Goal: Task Accomplishment & Management: Manage account settings

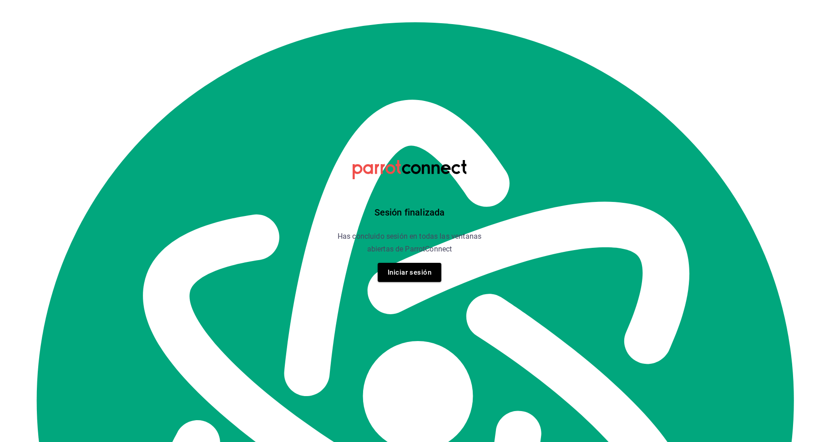
scroll to position [10565, 0]
click at [416, 269] on button "Iniciar sesión" at bounding box center [410, 272] width 64 height 19
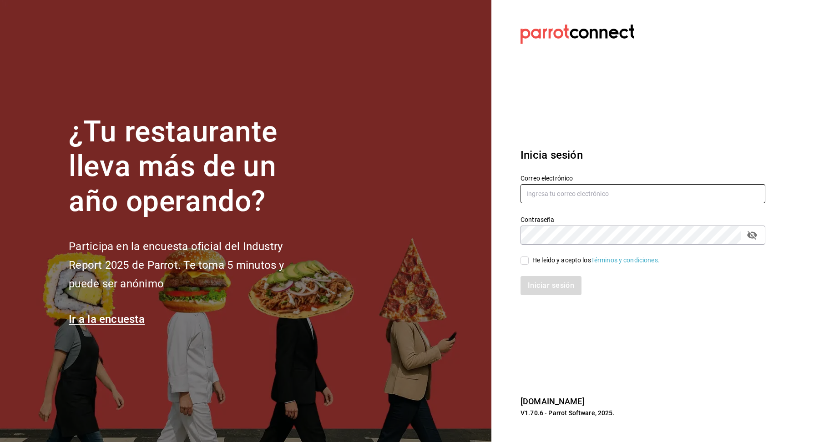
type input "[EMAIL_ADDRESS][DOMAIN_NAME]"
click at [529, 260] on span "He leído y acepto los Términos y condiciones." at bounding box center [594, 261] width 131 height 10
click at [529, 260] on input "He leído y acepto los Términos y condiciones." at bounding box center [525, 261] width 8 height 8
checkbox input "true"
click at [546, 285] on button "Iniciar sesión" at bounding box center [552, 285] width 62 height 19
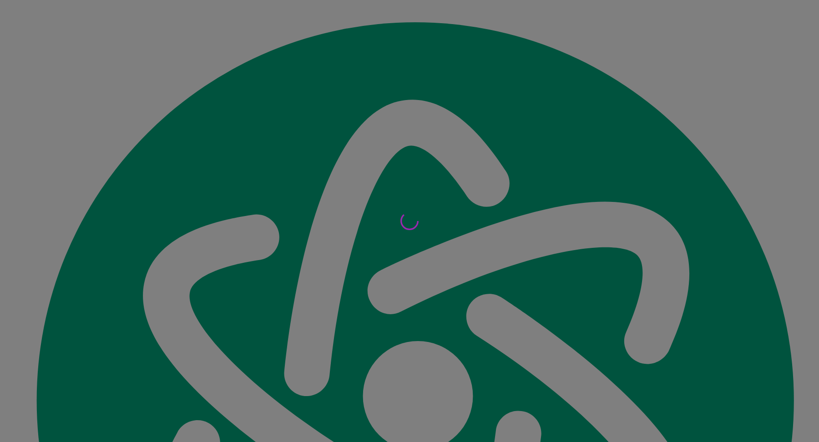
scroll to position [10565, 0]
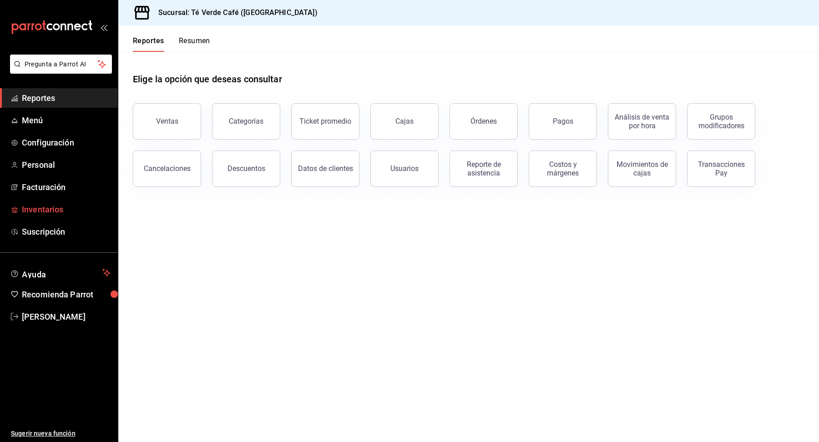
click at [59, 208] on span "Inventarios" at bounding box center [66, 209] width 89 height 12
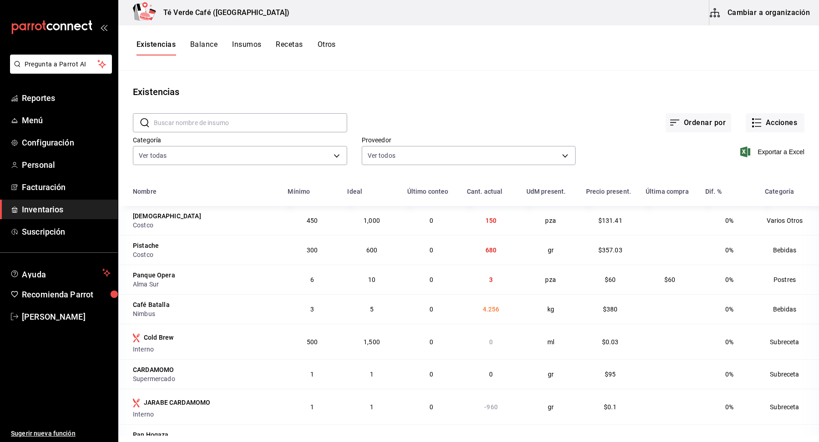
click at [191, 121] on input "text" at bounding box center [250, 123] width 193 height 18
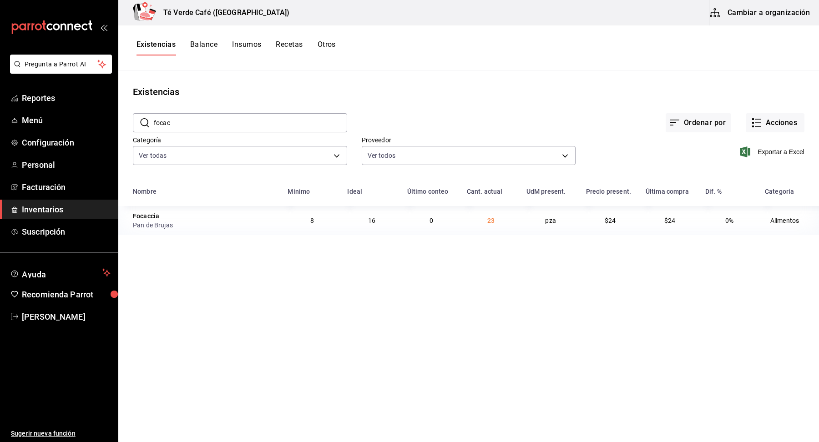
click at [231, 123] on input "focac" at bounding box center [250, 123] width 193 height 18
click at [223, 131] on input "croiss" at bounding box center [250, 123] width 193 height 18
click at [185, 116] on input "browni" at bounding box center [250, 123] width 193 height 18
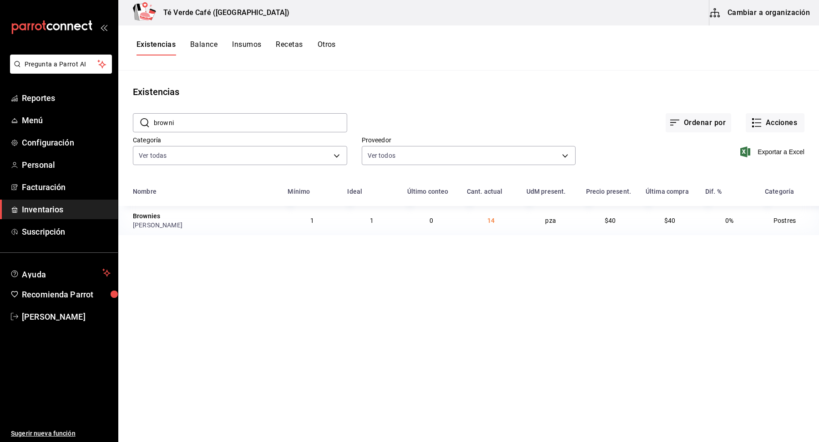
click at [185, 116] on input "browni" at bounding box center [250, 123] width 193 height 18
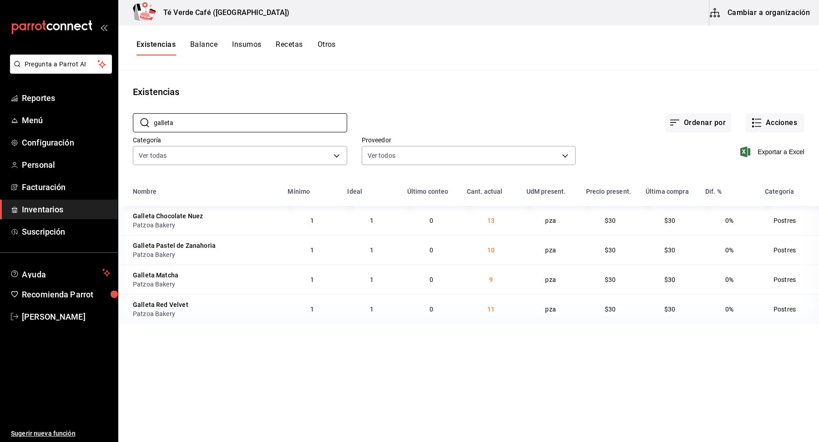
type input "galleta"
click at [456, 98] on div "Existencias" at bounding box center [468, 92] width 701 height 14
click at [223, 121] on input "galleta" at bounding box center [250, 123] width 193 height 18
type textarea "galleta"
click at [223, 121] on input "galleta" at bounding box center [250, 123] width 193 height 18
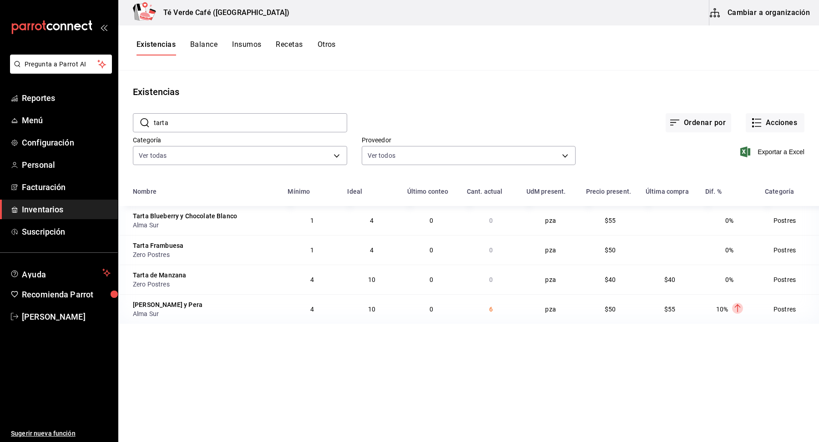
click at [223, 121] on input "tarta" at bounding box center [250, 123] width 193 height 18
type input "c"
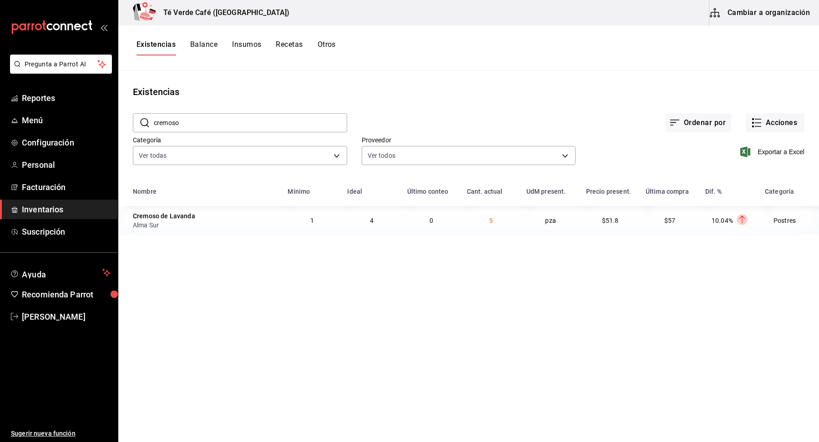
click at [216, 114] on input "cremoso" at bounding box center [250, 123] width 193 height 18
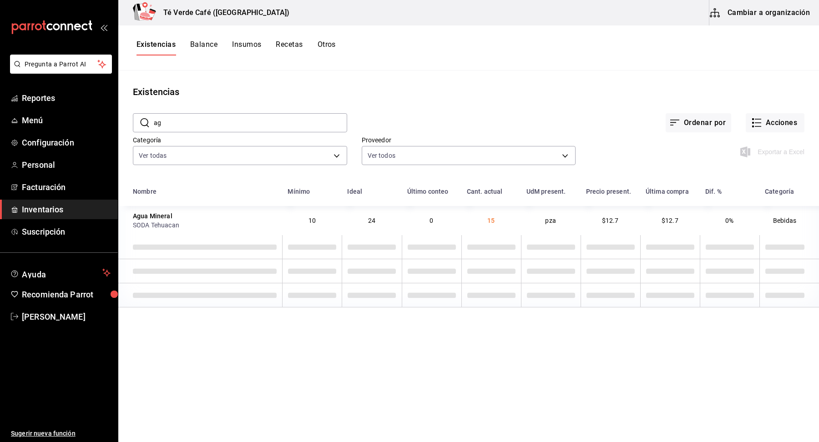
type input "a"
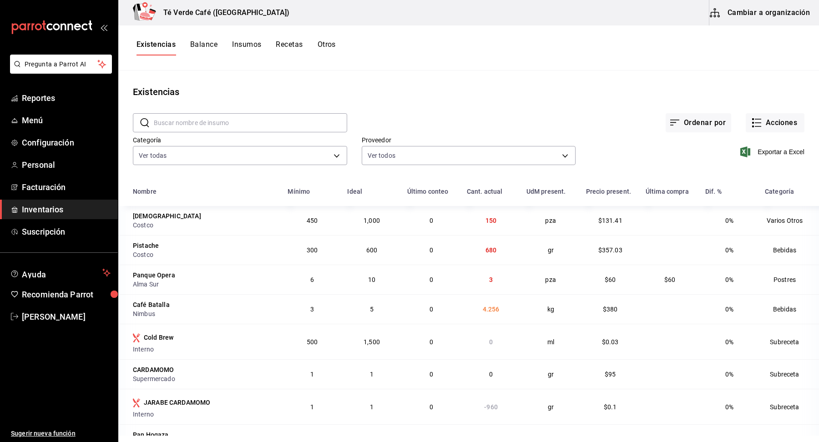
click at [190, 124] on input "text" at bounding box center [250, 123] width 193 height 18
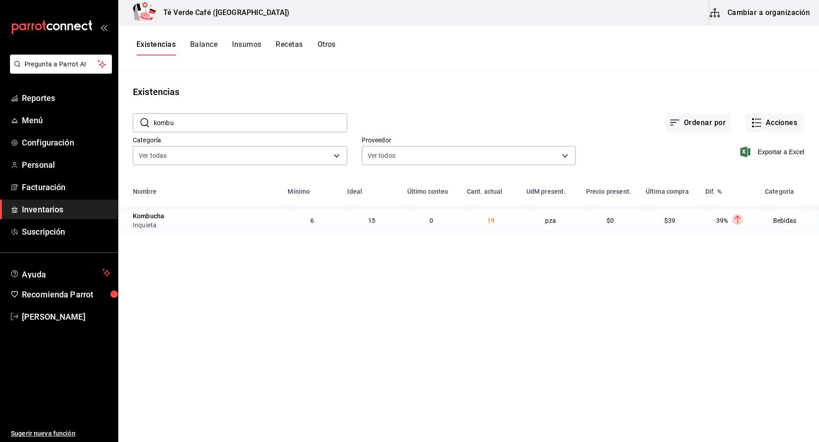
click at [223, 123] on input "kombu" at bounding box center [250, 123] width 193 height 18
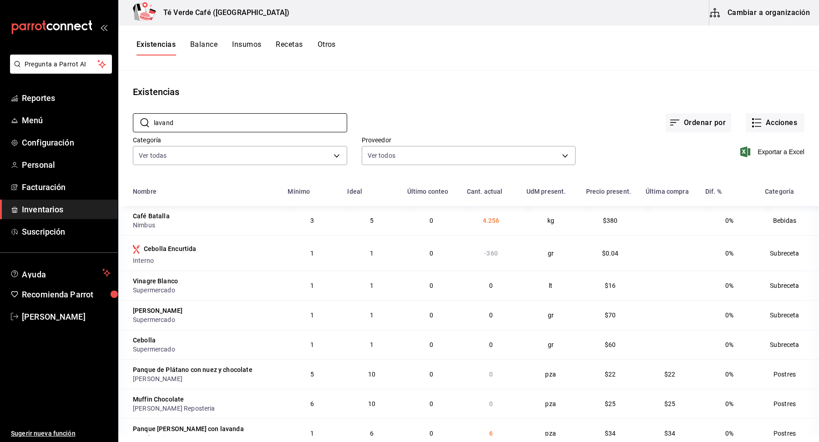
scroll to position [86, 0]
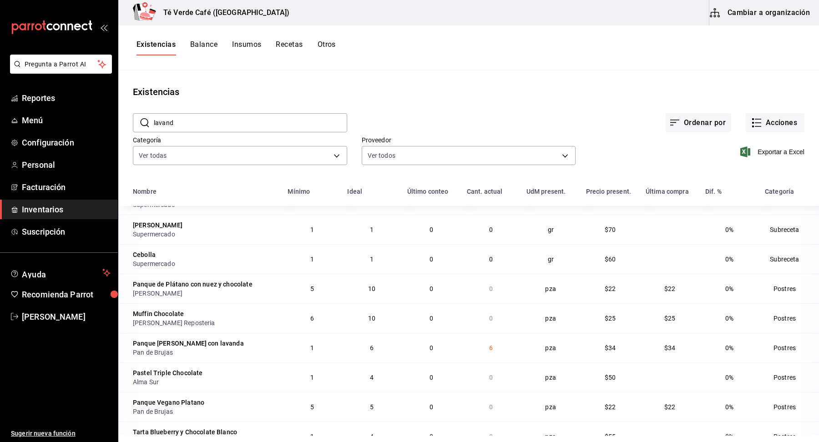
click at [257, 126] on input "lavand" at bounding box center [250, 123] width 193 height 18
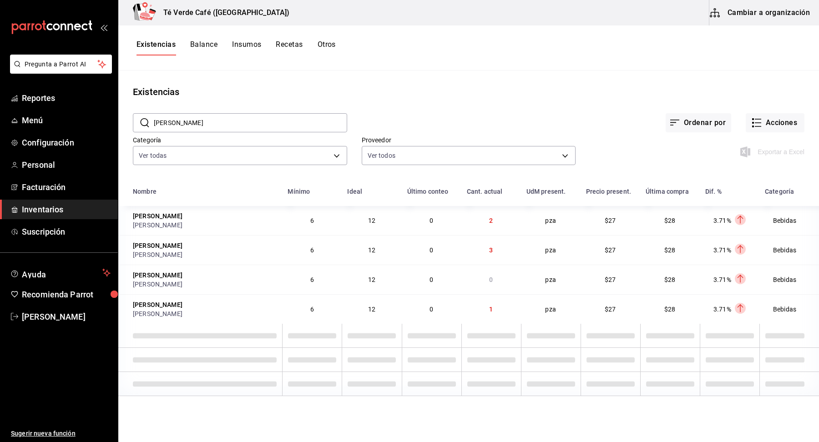
scroll to position [0, 0]
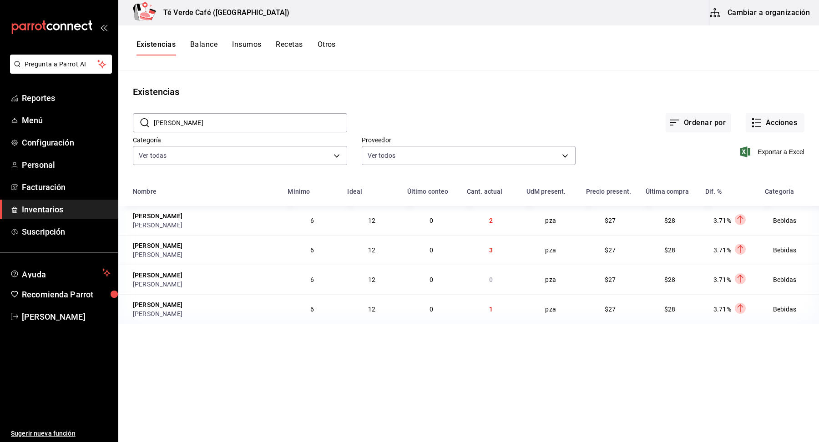
click at [224, 123] on input "felix" at bounding box center [250, 123] width 193 height 18
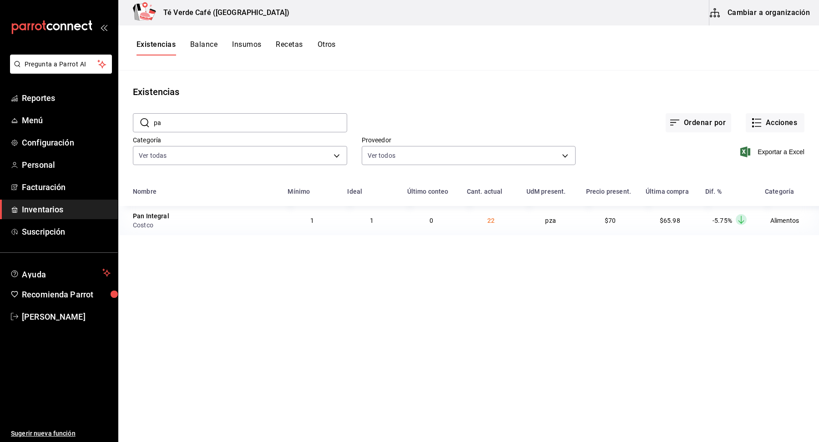
type input "p"
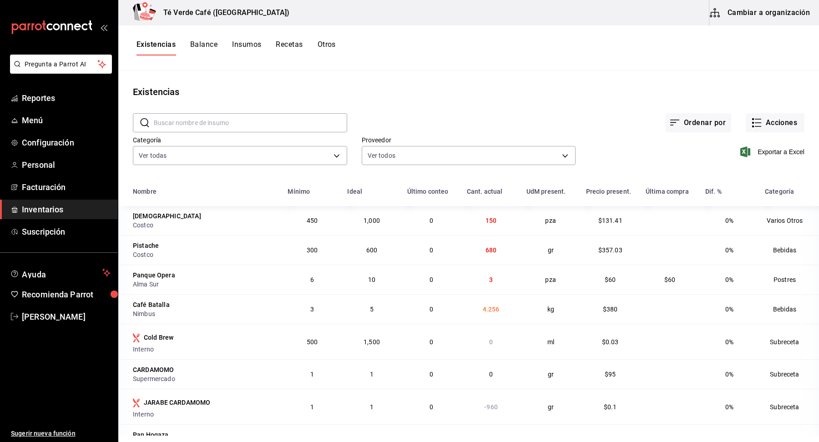
click at [172, 126] on input "text" at bounding box center [250, 123] width 193 height 18
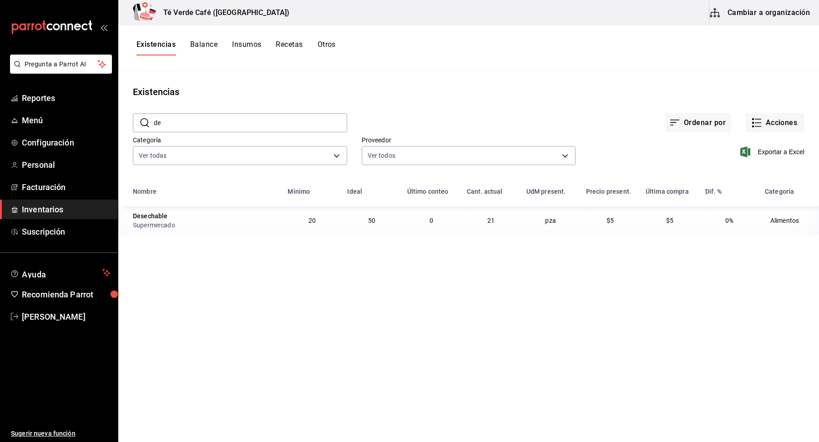
type input "d"
type input "h"
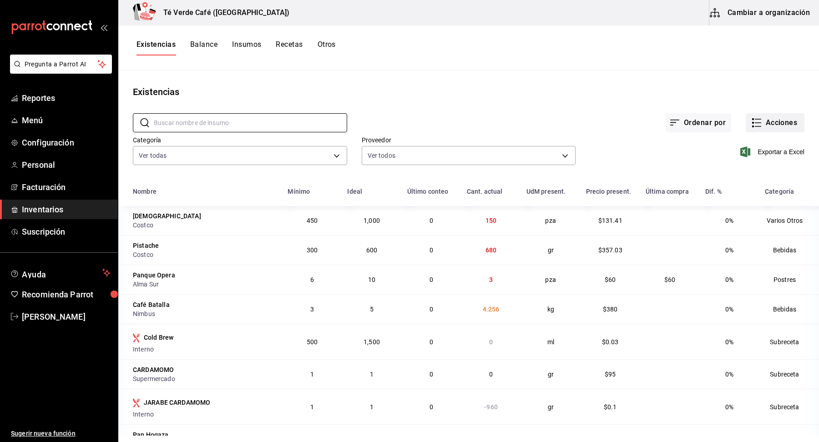
click at [777, 129] on button "Acciones" at bounding box center [775, 122] width 59 height 19
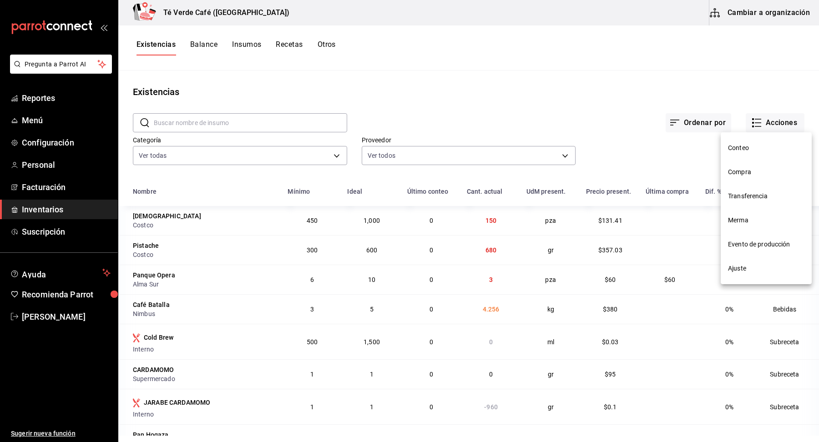
click at [742, 267] on span "Ajuste" at bounding box center [766, 269] width 76 height 10
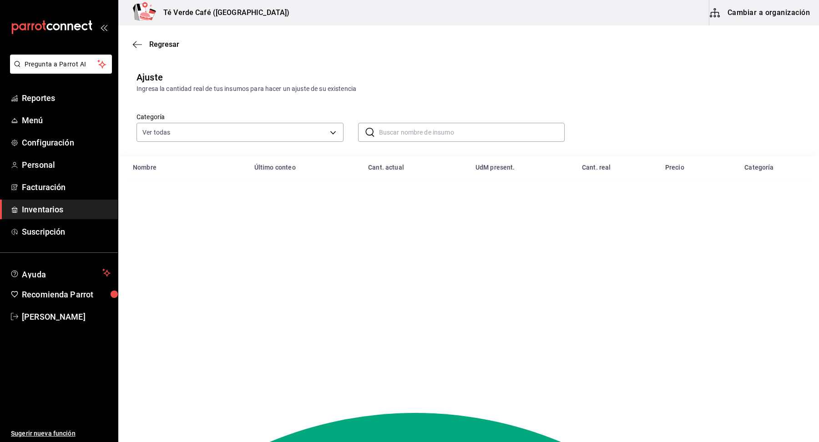
click at [136, 39] on div "Regresar" at bounding box center [468, 44] width 701 height 23
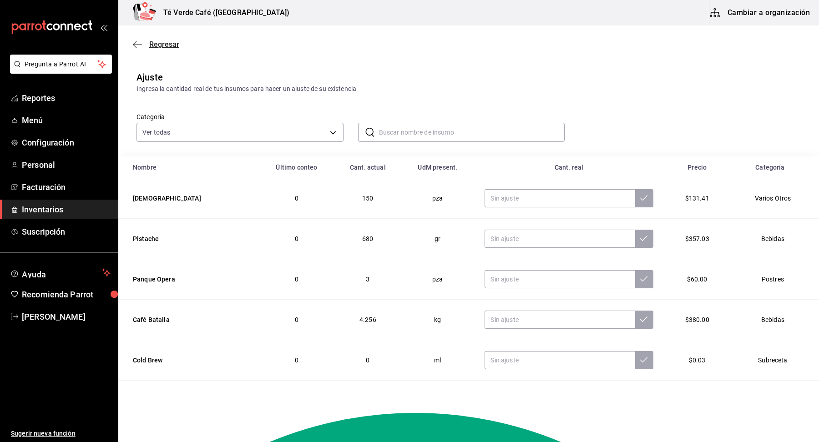
click at [138, 46] on icon "button" at bounding box center [137, 45] width 9 height 8
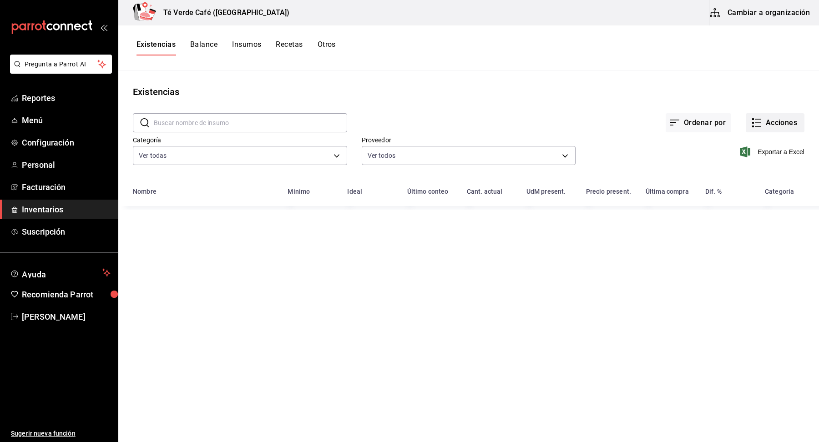
click at [789, 128] on button "Acciones" at bounding box center [775, 122] width 59 height 19
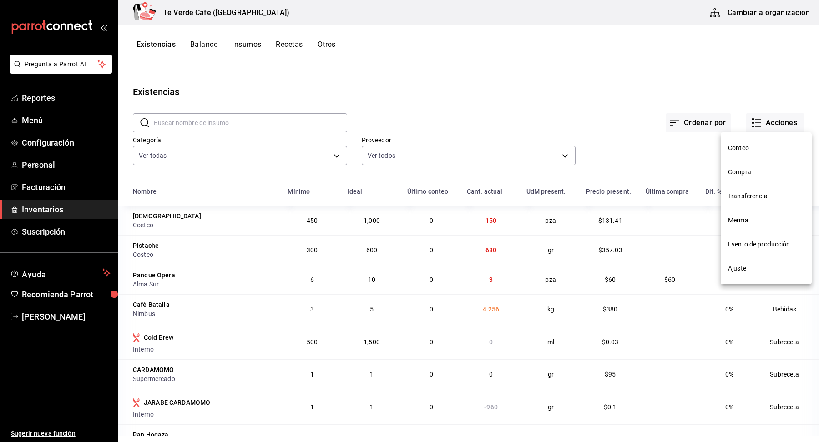
click at [738, 222] on span "Merma" at bounding box center [766, 221] width 76 height 10
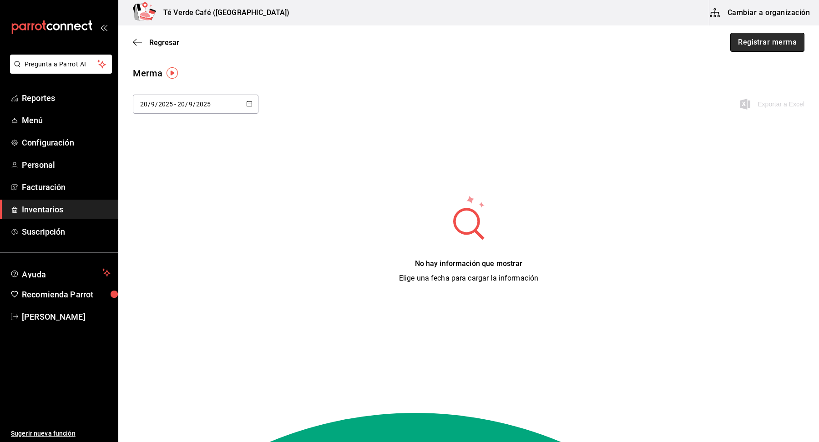
click at [792, 45] on button "Registrar merma" at bounding box center [768, 42] width 74 height 19
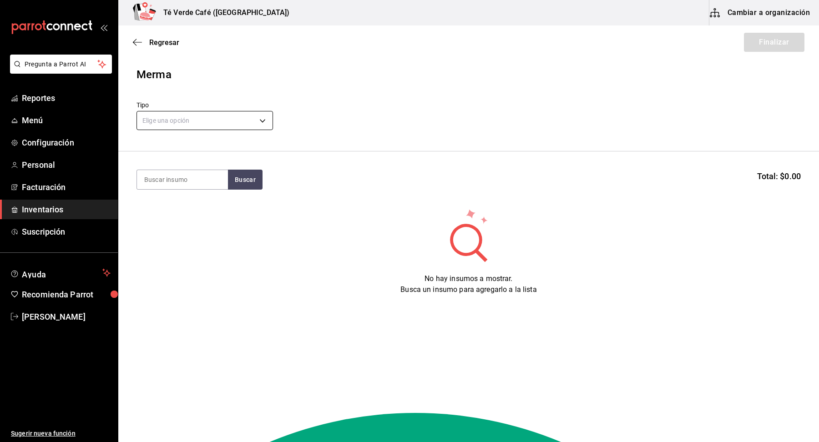
click at [228, 125] on body "Pregunta a Parrot AI Reportes Menú Configuración Personal Facturación Inventari…" at bounding box center [409, 195] width 819 height 391
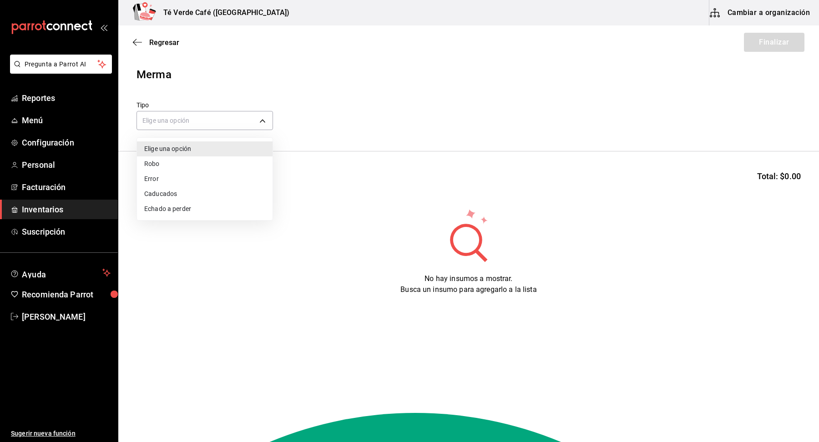
click at [181, 195] on li "Caducados" at bounding box center [205, 194] width 136 height 15
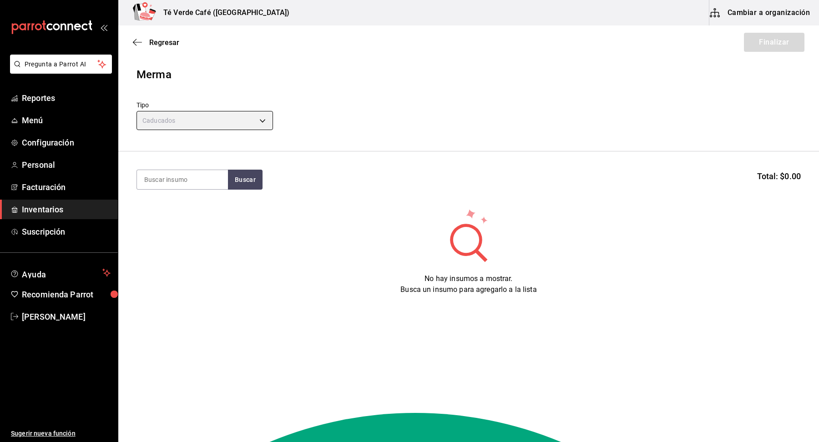
type input "EXPIRED"
click at [185, 187] on input at bounding box center [182, 179] width 91 height 19
type input "galleta"
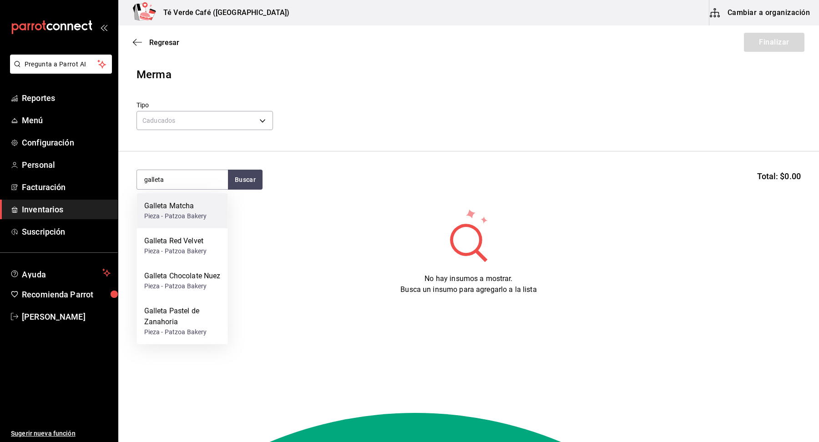
click at [179, 223] on div "Galleta Matcha Pieza - Patzoa Bakery" at bounding box center [182, 210] width 91 height 35
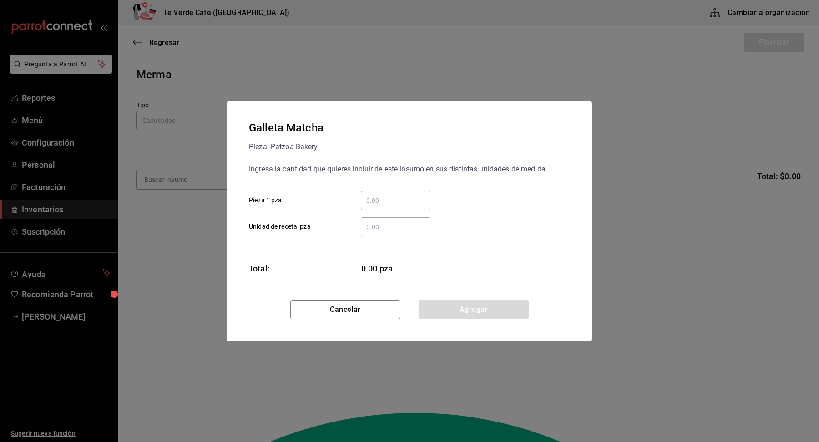
click at [393, 199] on input "​ Pieza 1 pza" at bounding box center [396, 200] width 70 height 11
type input "1"
click at [514, 213] on div "​ Unidad de receta: pza" at bounding box center [406, 223] width 329 height 26
click at [546, 254] on div "Galleta Matcha Pieza - Patzoa Bakery Ingresa la cantidad que quieres incluir de…" at bounding box center [409, 201] width 365 height 199
click at [498, 311] on button "Agregar" at bounding box center [474, 309] width 110 height 19
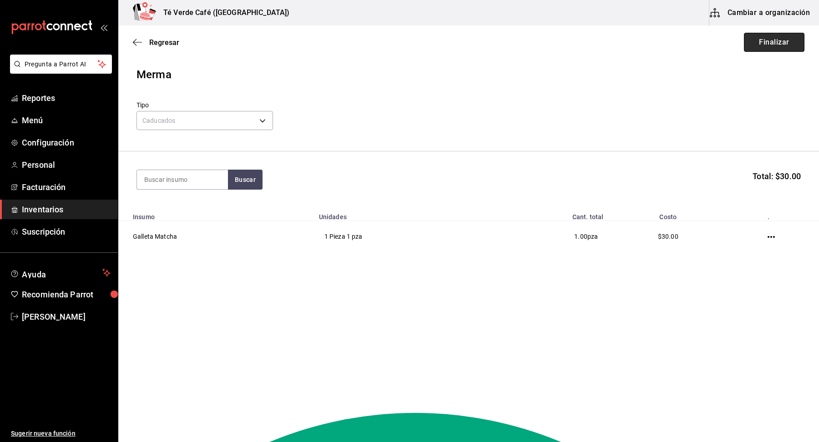
click at [771, 50] on button "Finalizar" at bounding box center [774, 42] width 61 height 19
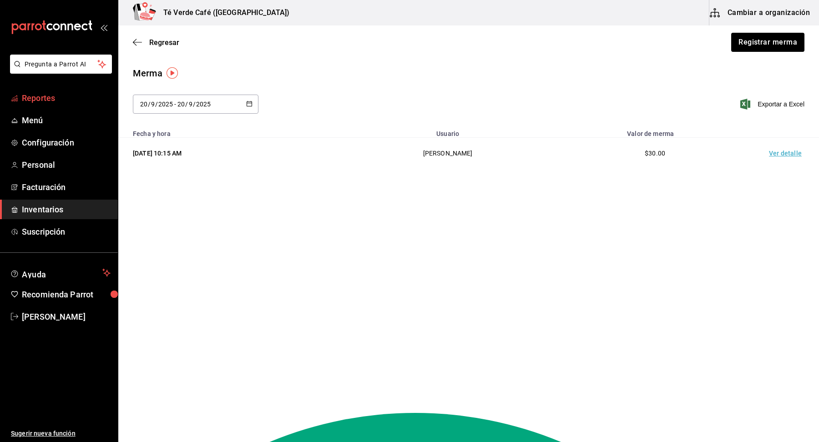
click at [40, 95] on span "Reportes" at bounding box center [66, 98] width 89 height 12
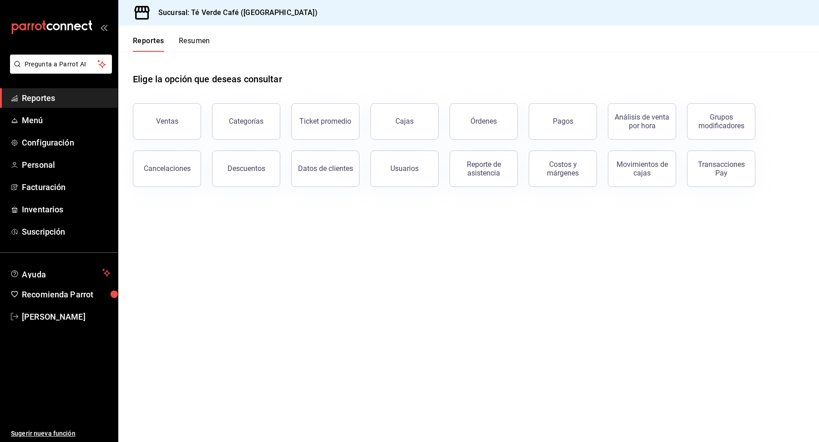
click at [205, 43] on button "Resumen" at bounding box center [194, 43] width 31 height 15
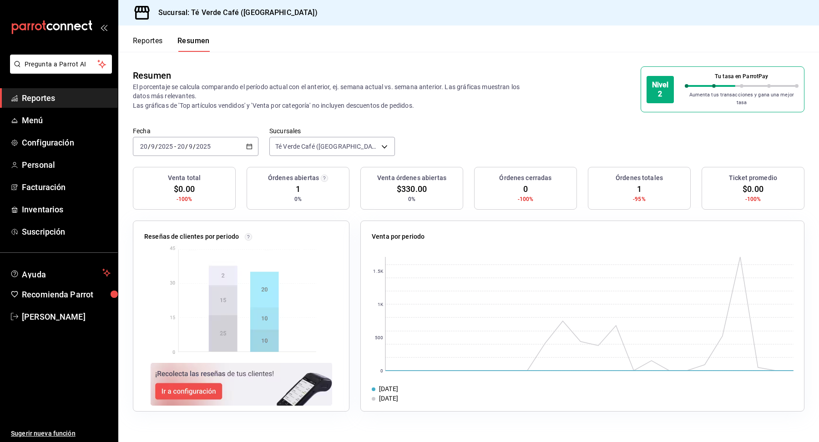
click at [249, 143] on icon "button" at bounding box center [249, 146] width 6 height 6
click at [165, 225] on li "Mes actual" at bounding box center [175, 235] width 85 height 20
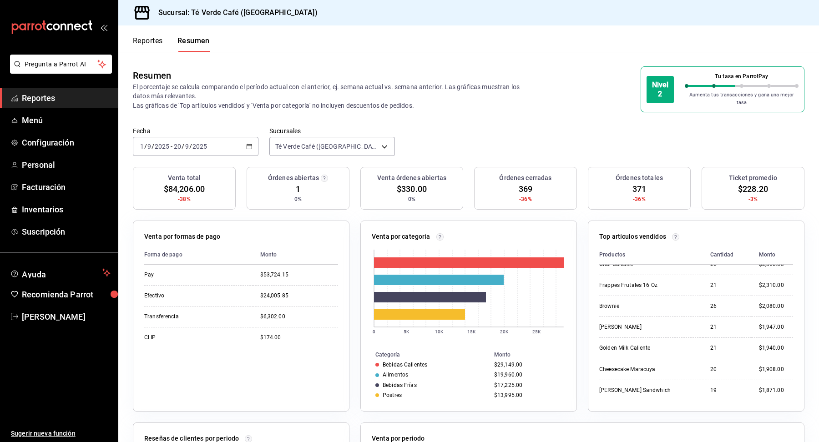
click at [142, 44] on button "Reportes" at bounding box center [148, 43] width 30 height 15
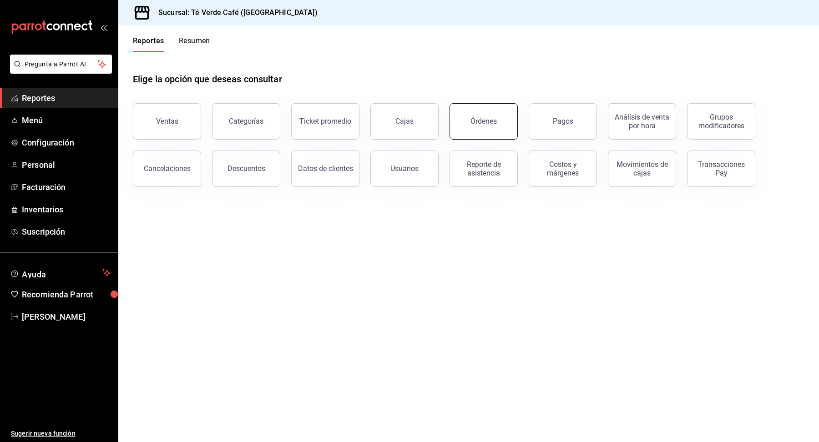
click at [501, 132] on button "Órdenes" at bounding box center [484, 121] width 68 height 36
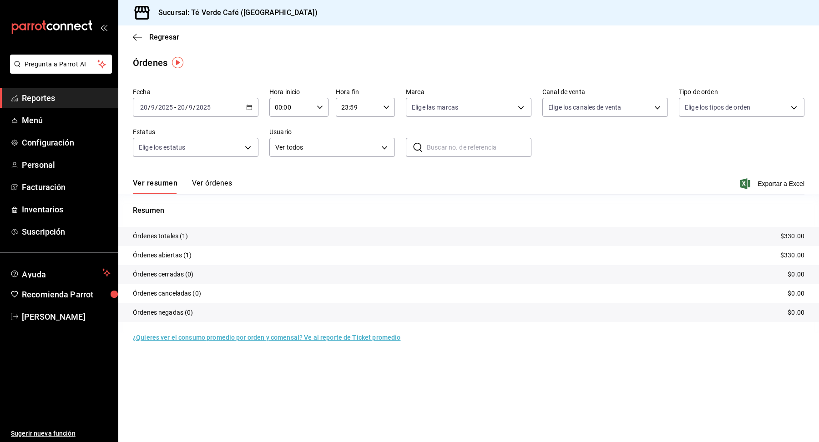
click at [213, 188] on button "Ver órdenes" at bounding box center [212, 186] width 40 height 15
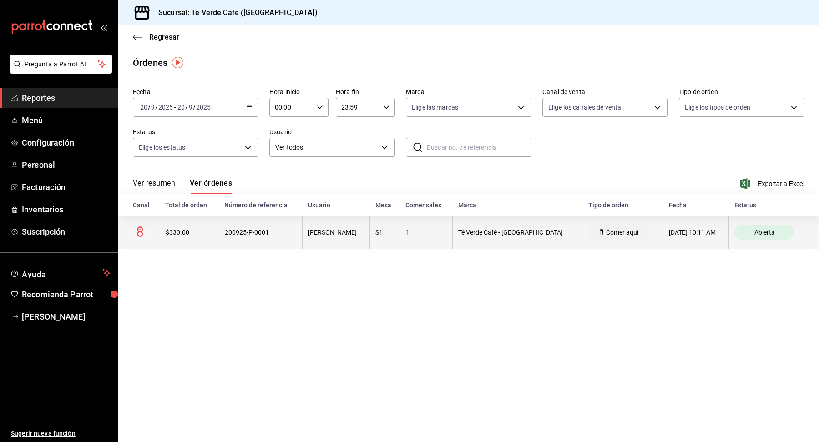
click at [192, 237] on th "$330.00" at bounding box center [189, 232] width 59 height 33
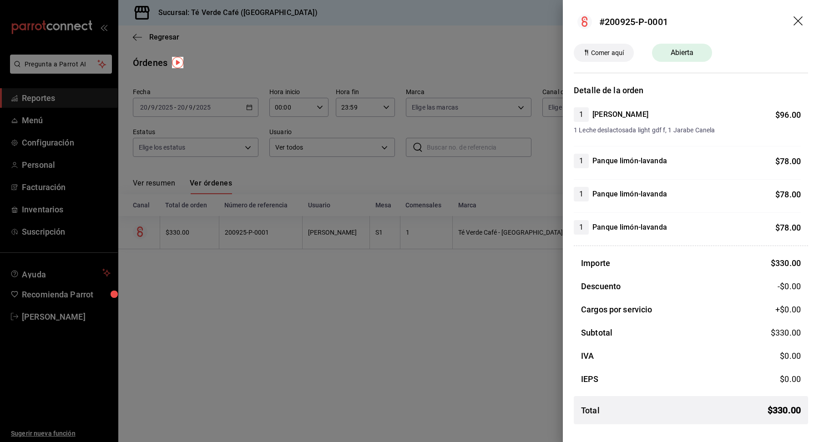
click at [797, 22] on icon "drag" at bounding box center [799, 21] width 11 height 11
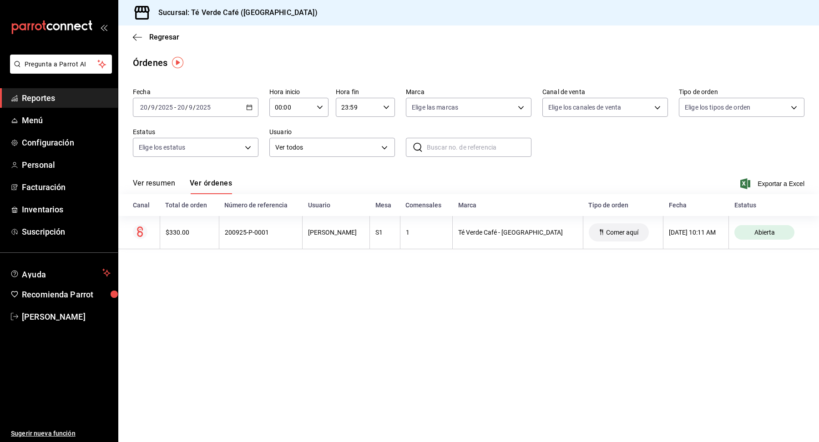
click at [45, 96] on span "Reportes" at bounding box center [66, 98] width 89 height 12
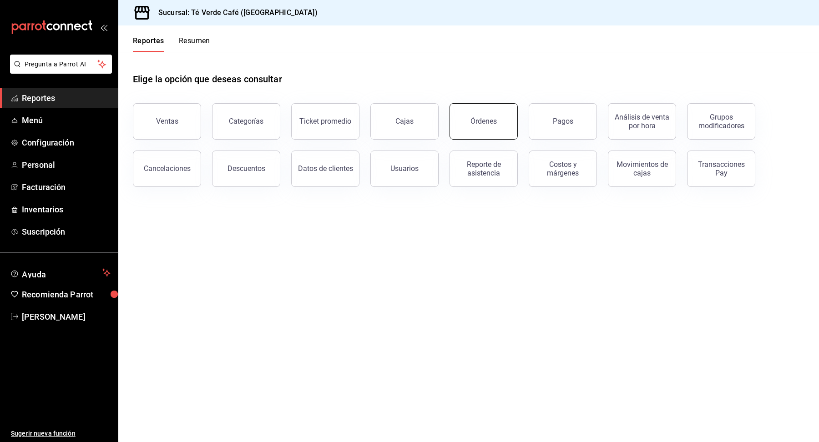
click at [486, 126] on button "Órdenes" at bounding box center [484, 121] width 68 height 36
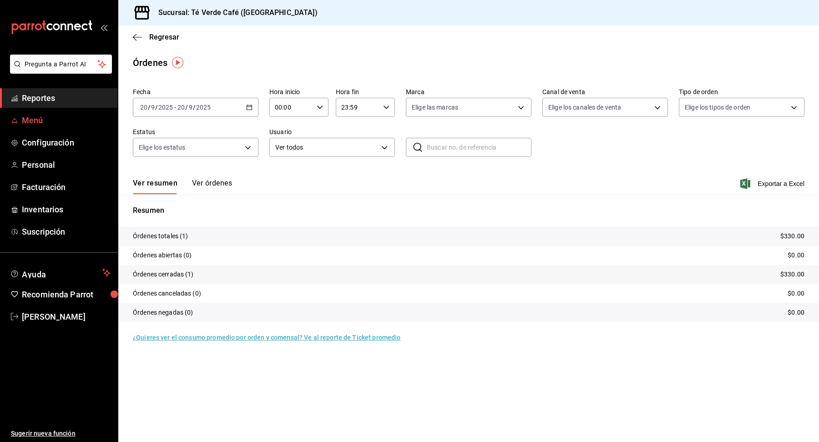
click at [43, 112] on link "Menú" at bounding box center [59, 121] width 118 height 20
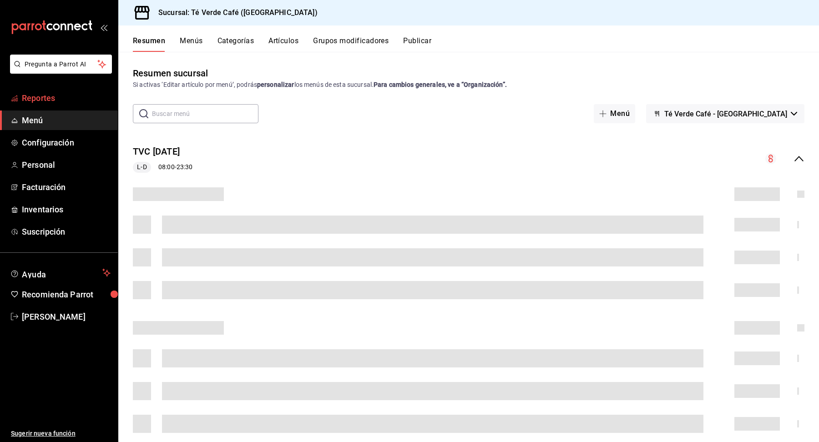
click at [59, 101] on span "Reportes" at bounding box center [66, 98] width 89 height 12
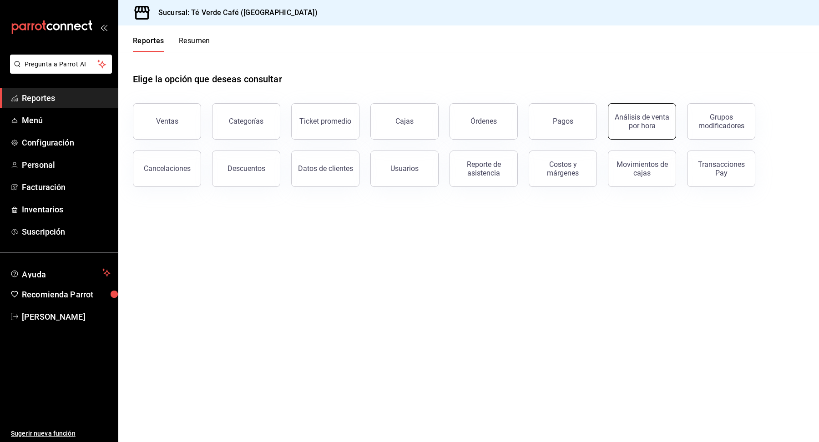
click at [629, 133] on button "Análisis de venta por hora" at bounding box center [642, 121] width 68 height 36
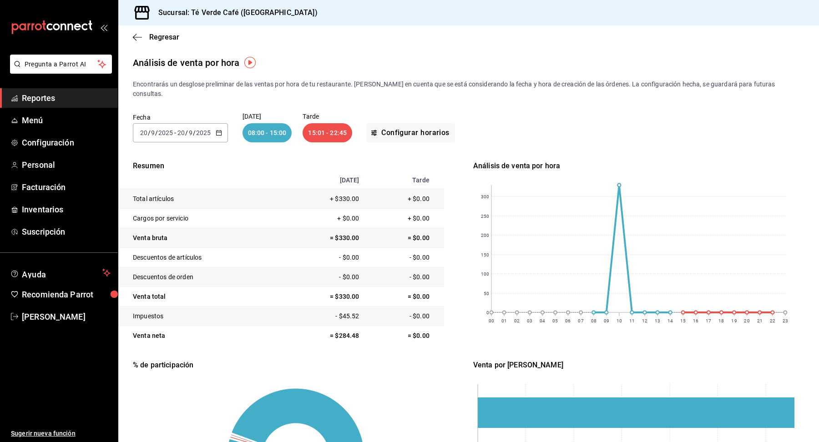
click at [216, 130] on icon "button" at bounding box center [219, 133] width 6 height 6
click at [165, 218] on li "Mes actual" at bounding box center [175, 222] width 85 height 20
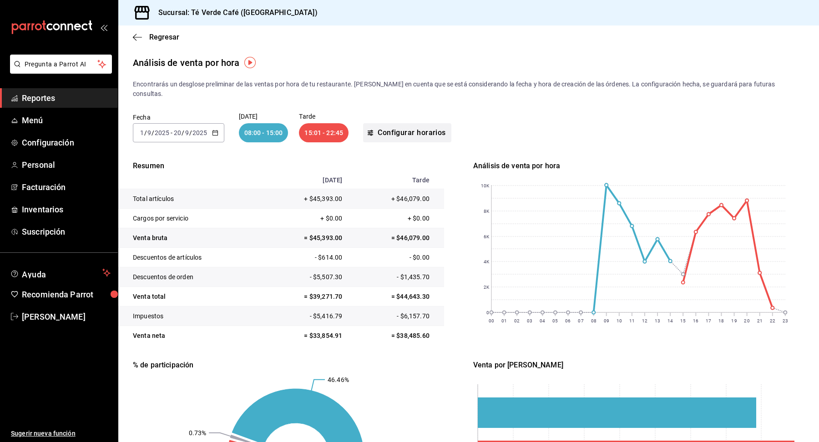
click at [385, 129] on button "Configurar horarios" at bounding box center [407, 132] width 88 height 19
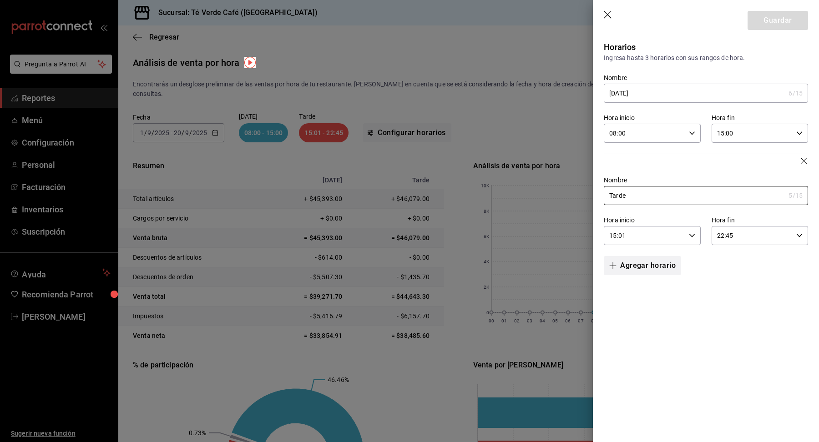
click at [635, 271] on button "Agregar horario" at bounding box center [642, 265] width 77 height 19
click at [636, 298] on input "Nombre" at bounding box center [694, 298] width 181 height 18
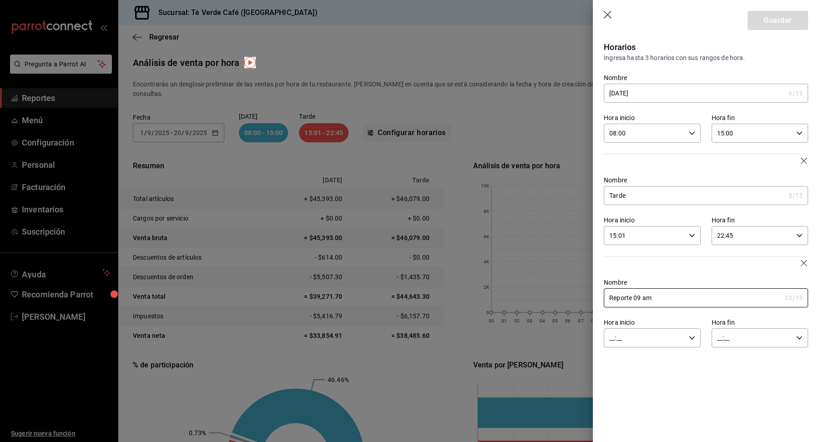
type input "Reporte 09 am"
click at [684, 335] on input "__:__" at bounding box center [644, 338] width 81 height 18
click at [629, 381] on button "09" at bounding box center [628, 375] width 45 height 18
click at [676, 364] on span "00" at bounding box center [677, 360] width 34 height 7
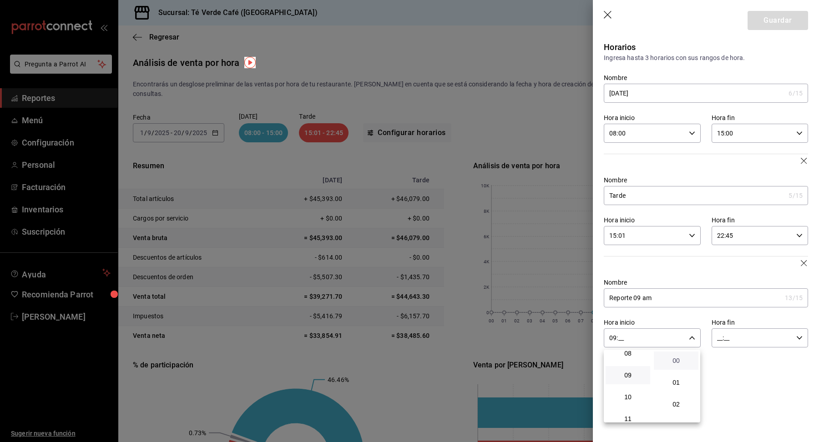
type input "09:00"
click at [796, 338] on div at bounding box center [409, 221] width 819 height 442
click at [800, 338] on icon "button" at bounding box center [800, 338] width 6 height 6
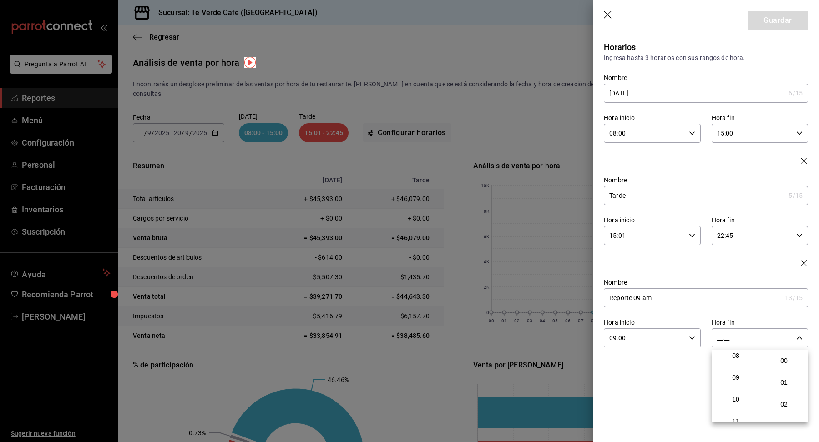
scroll to position [200, 0]
click at [733, 386] on button "10" at bounding box center [736, 379] width 45 height 18
click at [792, 360] on span "00" at bounding box center [784, 360] width 34 height 7
type input "10:00"
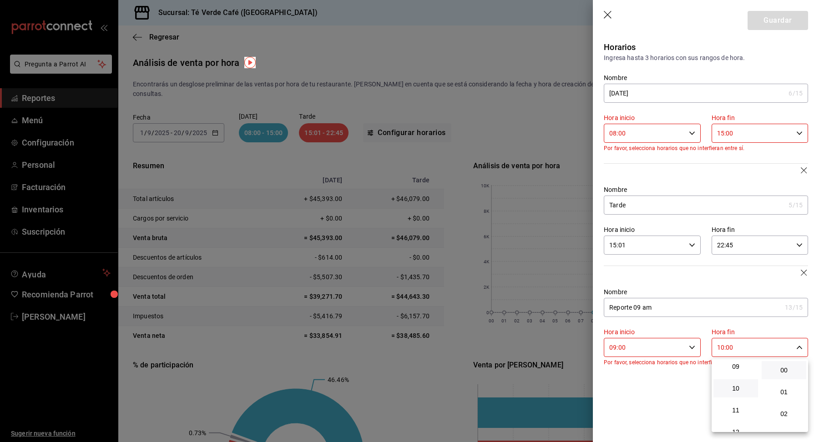
click at [804, 274] on div at bounding box center [409, 221] width 819 height 442
click at [806, 274] on icon "button" at bounding box center [804, 273] width 7 height 7
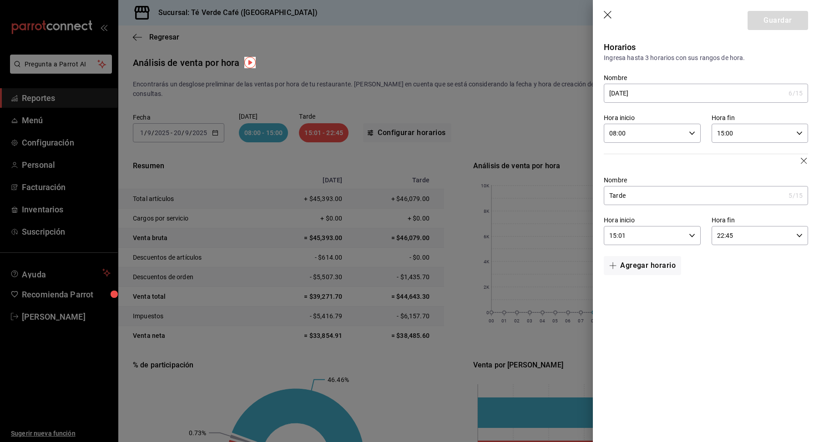
click at [801, 235] on icon "button" at bounding box center [800, 236] width 6 height 6
click at [787, 310] on span "59" at bounding box center [784, 309] width 34 height 7
type input "22:59"
click at [786, 29] on div at bounding box center [409, 221] width 819 height 442
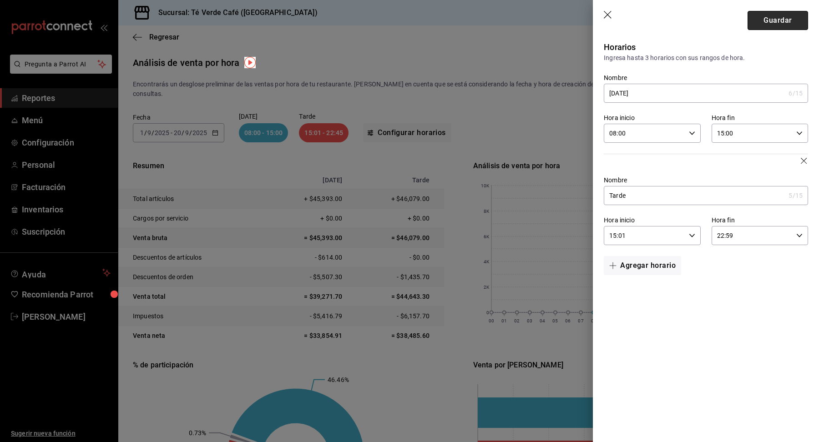
click at [790, 21] on button "Guardar" at bounding box center [778, 20] width 61 height 19
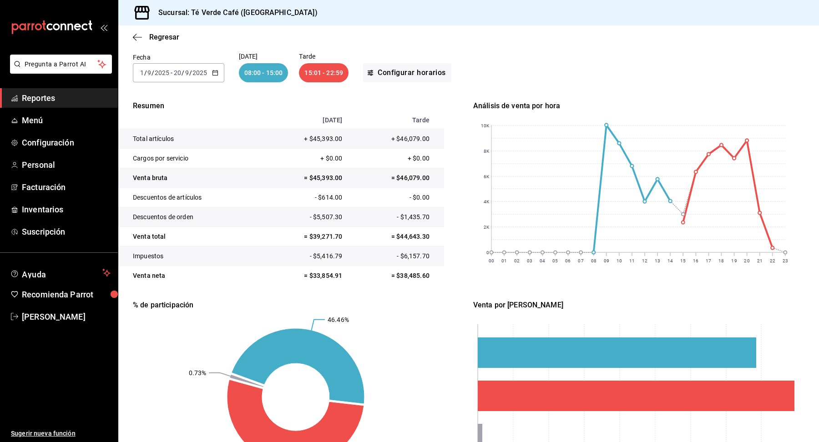
scroll to position [119, 0]
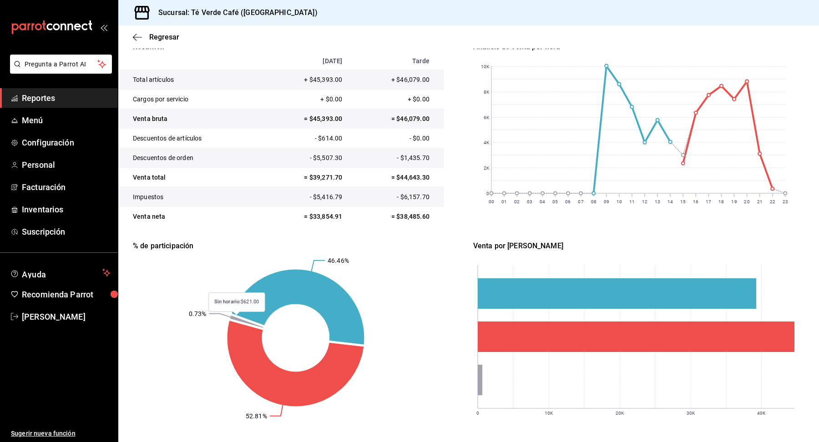
click at [237, 316] on icon at bounding box center [246, 322] width 33 height 12
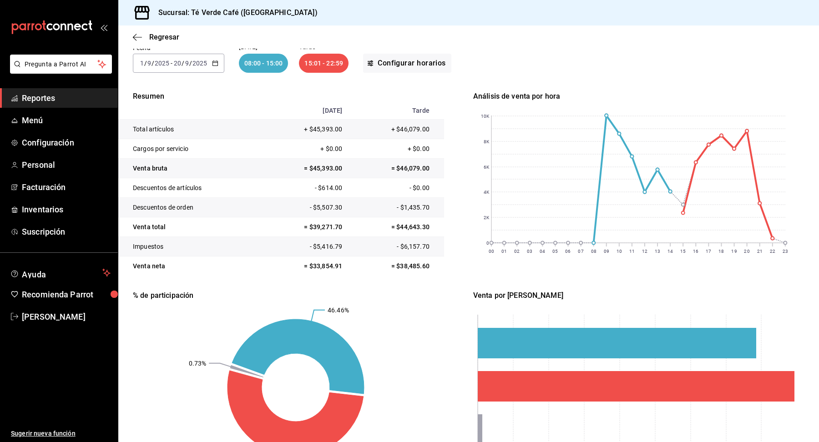
scroll to position [62, 0]
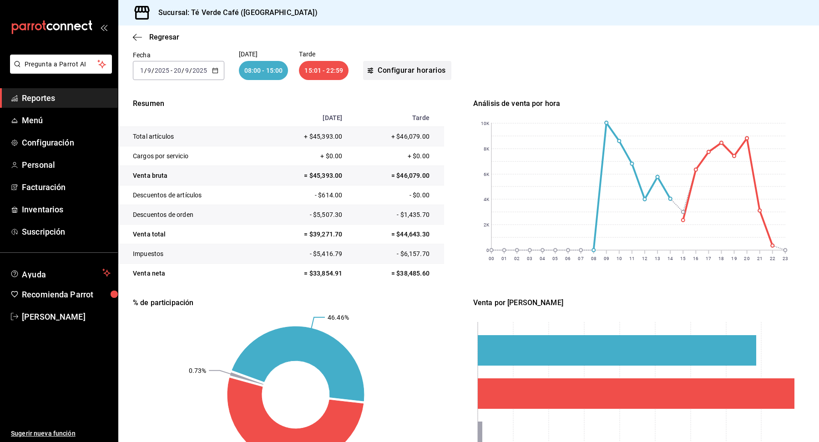
click at [400, 61] on button "Configurar horarios" at bounding box center [407, 70] width 88 height 19
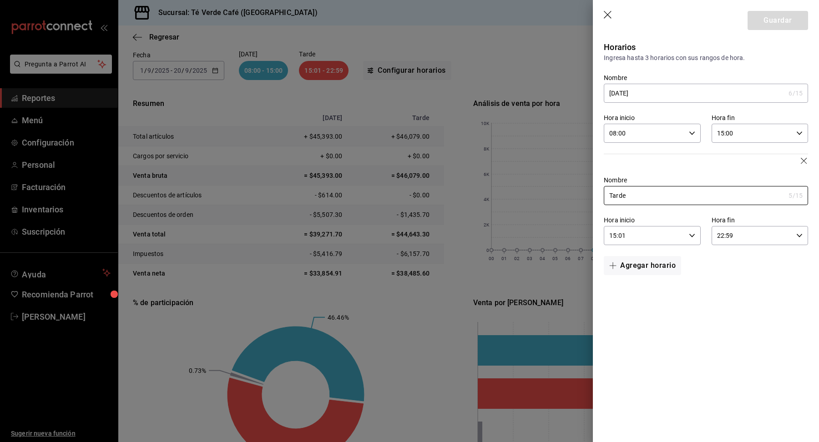
click at [661, 236] on input "15:01" at bounding box center [644, 236] width 81 height 18
click at [674, 256] on button "00" at bounding box center [676, 252] width 45 height 18
type input "15:00"
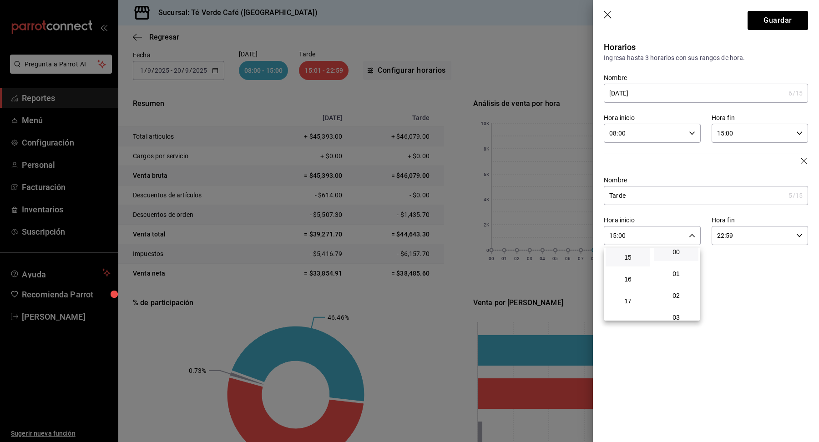
click at [777, 27] on div at bounding box center [409, 221] width 819 height 442
click at [782, 21] on button "Guardar" at bounding box center [778, 20] width 61 height 19
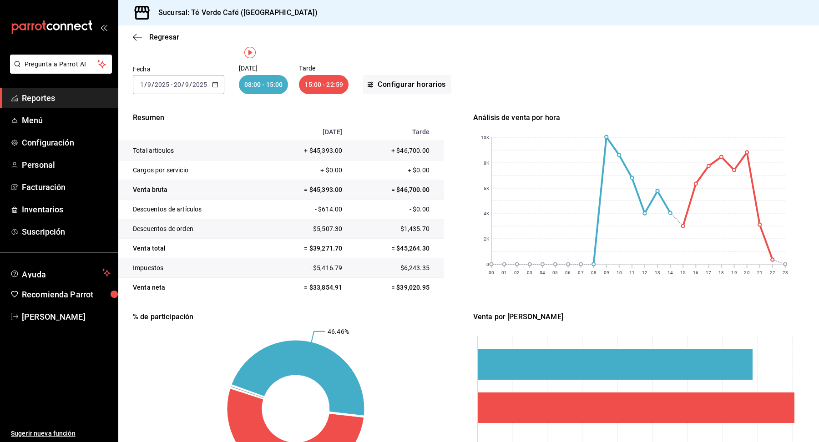
scroll to position [0, 0]
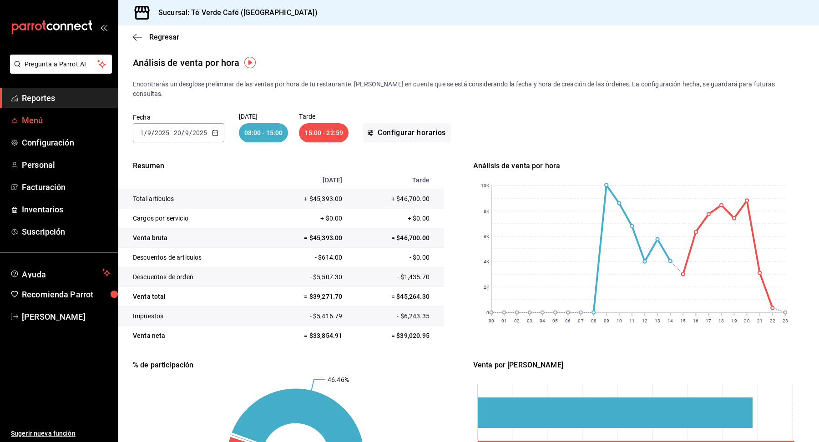
click at [40, 126] on span "Menú" at bounding box center [66, 120] width 89 height 12
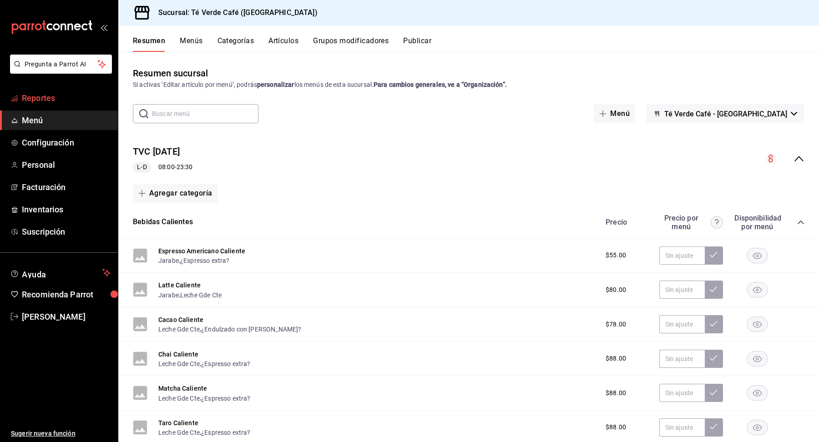
click at [28, 101] on span "Reportes" at bounding box center [66, 98] width 89 height 12
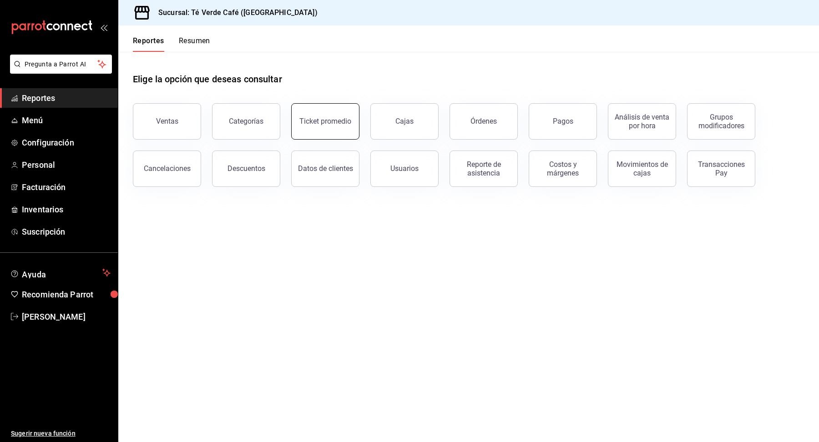
click at [328, 131] on button "Ticket promedio" at bounding box center [325, 121] width 68 height 36
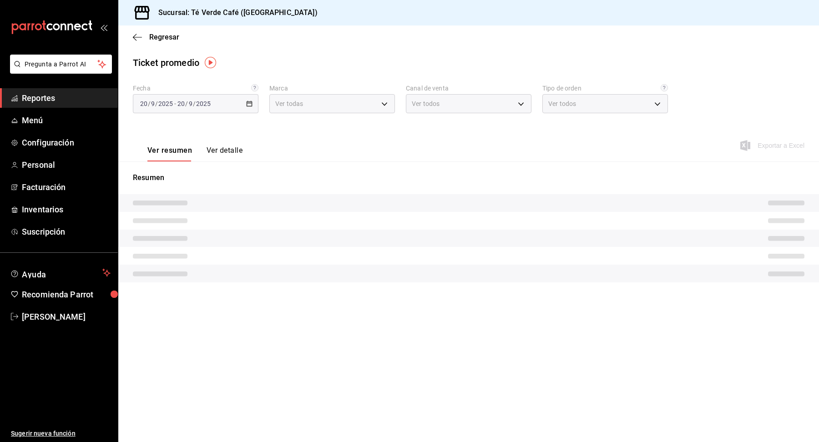
type input "758a6f1e-0dac-4099-973a-2f8b6b85c5fc"
type input "PARROT,UBER_EATS,RAPPI,DIDI_FOOD,ONLINE"
type input "2bf1a7ce-f1e6-4562-8861-fac63f4eac4b,7e6b721f-2569-450f-b61a-d8dacd7c23f4,46e30…"
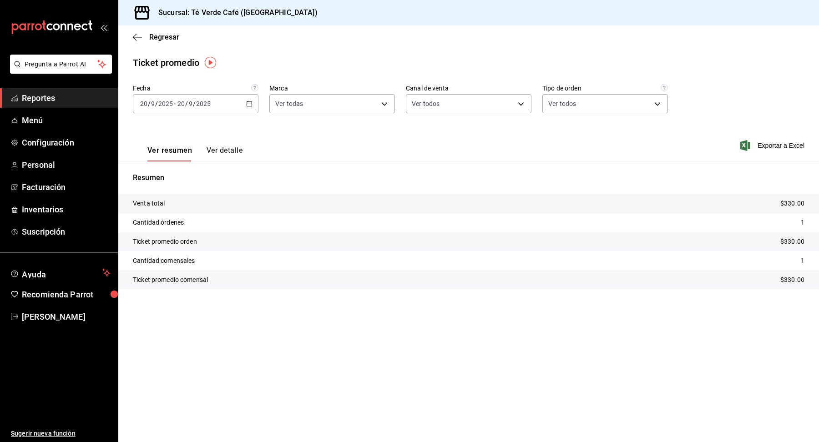
click at [251, 106] on \(Stroke\) "button" at bounding box center [249, 104] width 5 height 5
click at [173, 188] on span "Mes actual" at bounding box center [176, 193] width 71 height 10
click at [249, 102] on \(Stroke\) "button" at bounding box center [249, 104] width 5 height 5
click at [164, 212] on span "Rango de fechas" at bounding box center [176, 213] width 71 height 10
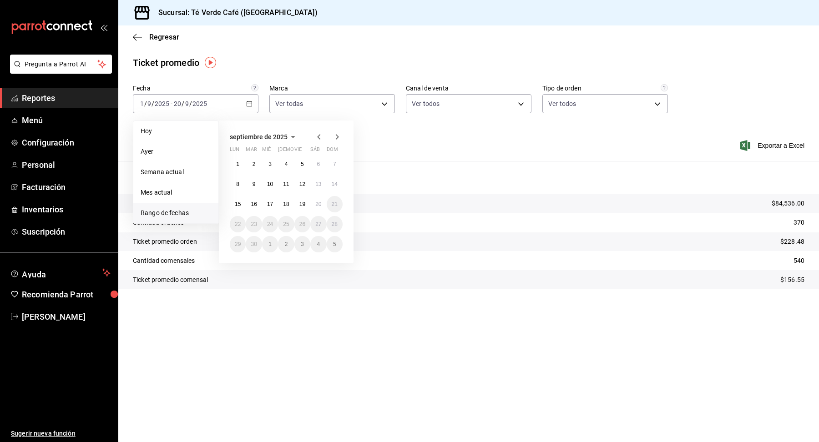
click at [320, 139] on icon "button" at bounding box center [318, 136] width 3 height 5
click at [299, 166] on button "1" at bounding box center [303, 164] width 16 height 16
click at [332, 242] on abbr "31" at bounding box center [335, 244] width 6 height 6
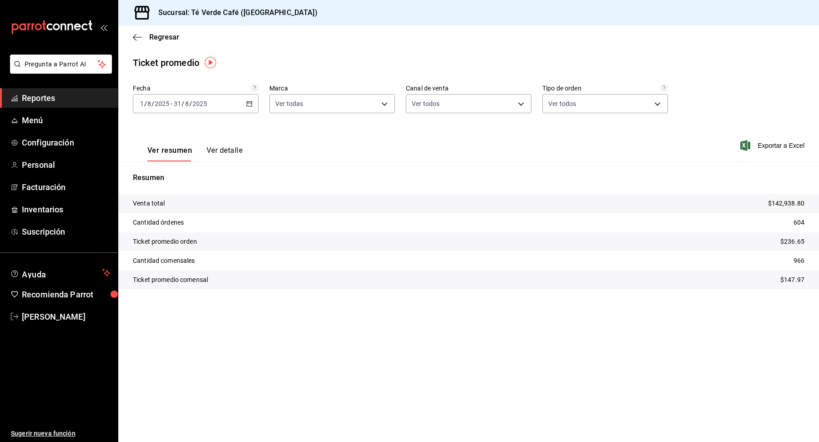
click at [258, 111] on div "2025-08-01 1 / 8 / 2025 - 2025-08-31 31 / 8 / 2025" at bounding box center [196, 103] width 126 height 19
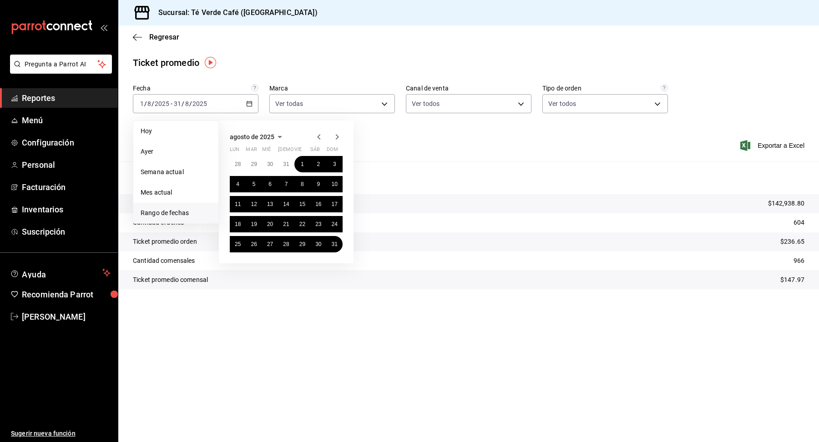
click at [339, 136] on icon "button" at bounding box center [337, 137] width 11 height 11
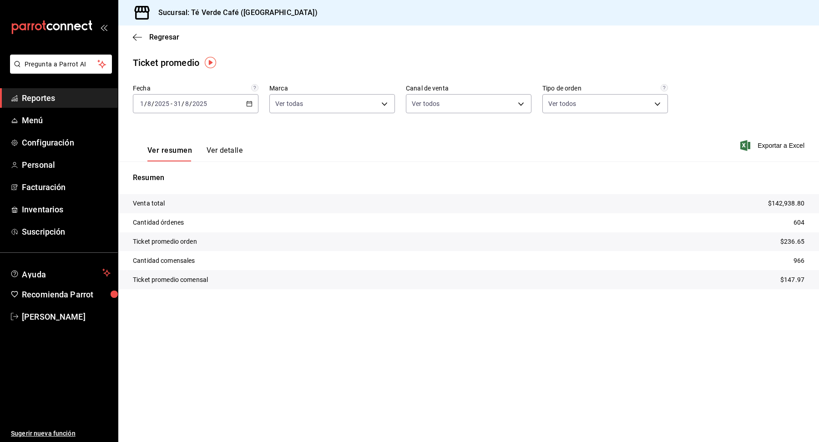
click at [251, 109] on div "2025-08-01 1 / 8 / 2025 - 2025-08-31 31 / 8 / 2025" at bounding box center [196, 103] width 126 height 19
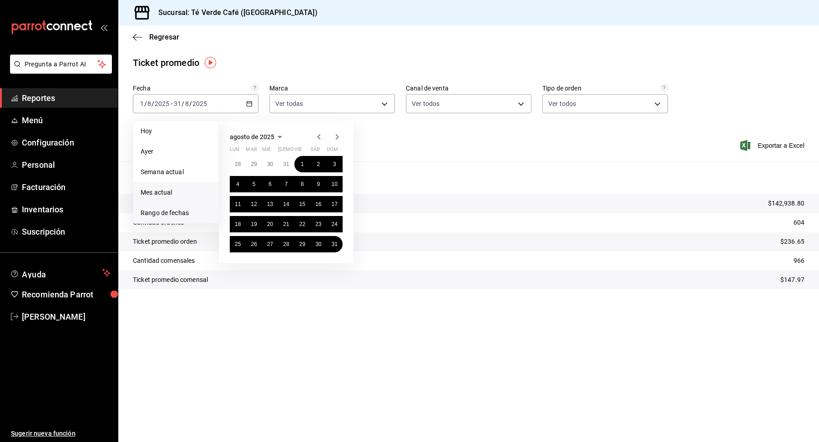
click at [174, 190] on span "Mes actual" at bounding box center [176, 193] width 71 height 10
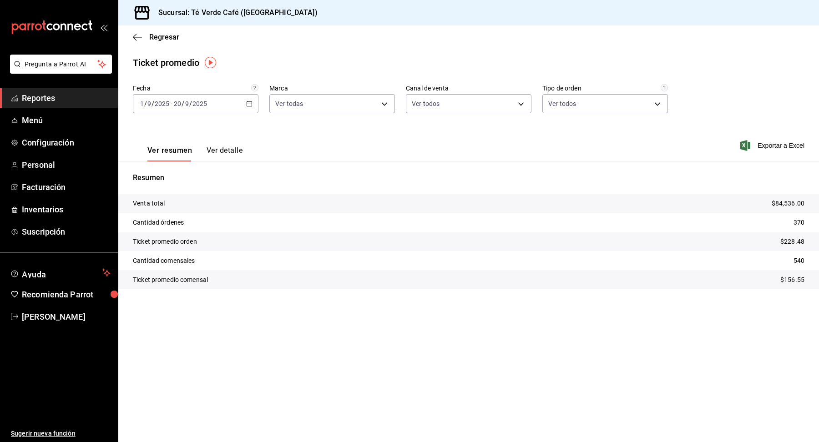
click at [247, 106] on \(Stroke\) "button" at bounding box center [249, 104] width 5 height 5
click at [173, 214] on span "Rango de fechas" at bounding box center [176, 213] width 71 height 10
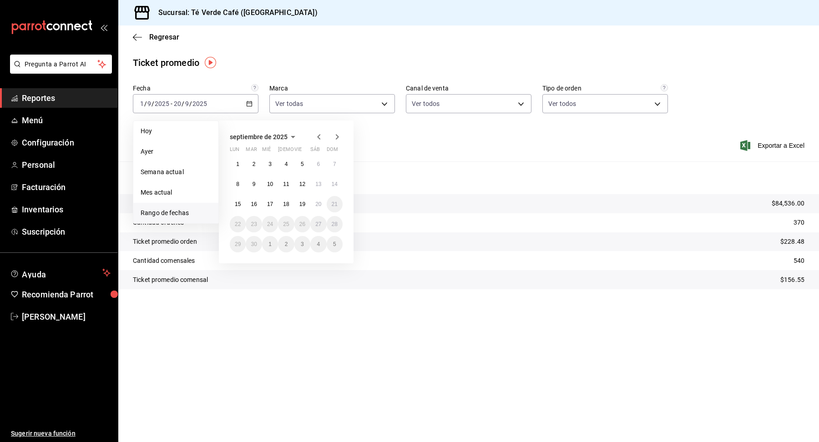
click at [313, 140] on div "septiembre de 2025" at bounding box center [286, 137] width 113 height 11
click at [317, 137] on icon "button" at bounding box center [319, 137] width 11 height 11
click at [253, 167] on abbr "1" at bounding box center [254, 164] width 3 height 6
click at [286, 249] on button "31" at bounding box center [286, 244] width 16 height 16
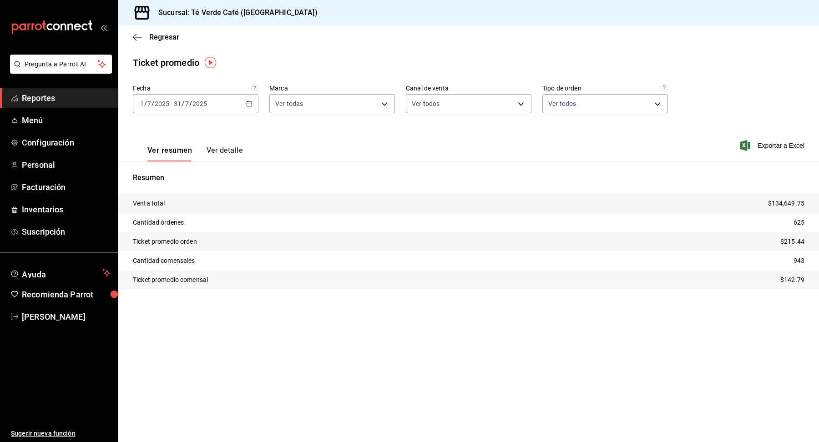
click at [250, 104] on icon "button" at bounding box center [249, 104] width 6 height 6
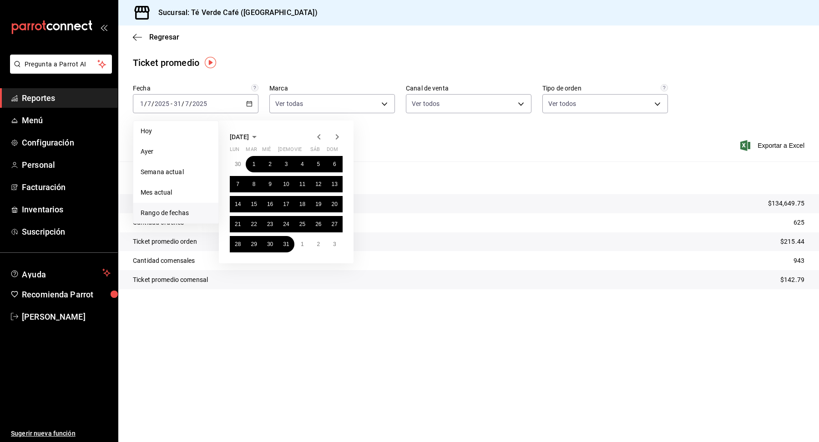
click at [317, 136] on icon "button" at bounding box center [319, 137] width 11 height 11
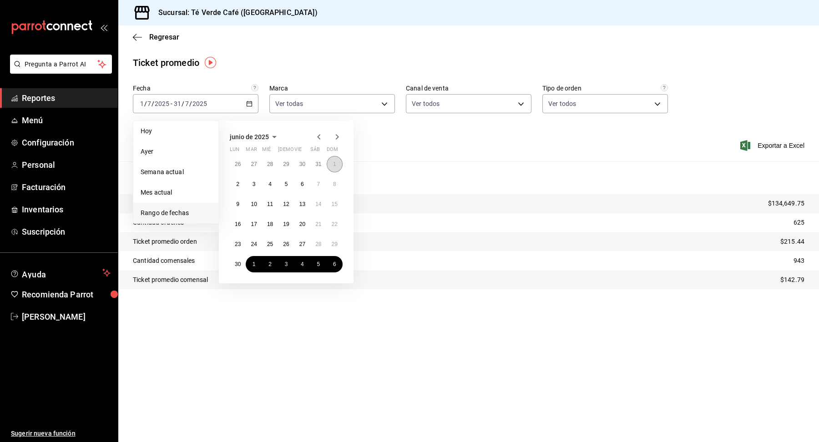
click at [339, 168] on button "1" at bounding box center [335, 164] width 16 height 16
click at [243, 265] on button "30" at bounding box center [238, 264] width 16 height 16
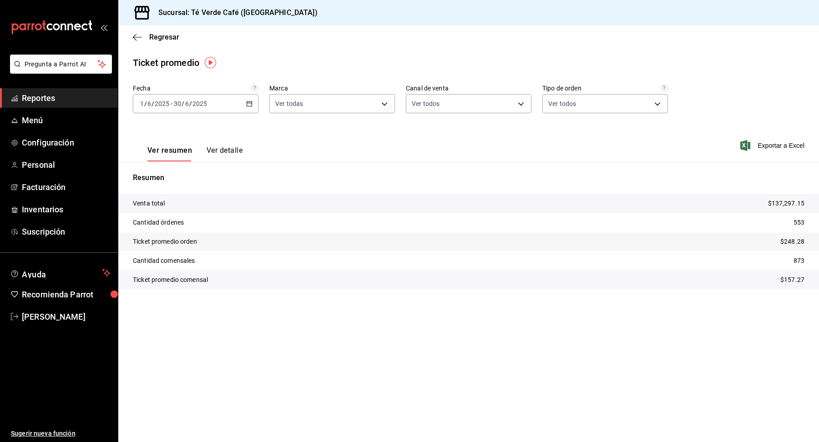
click at [252, 107] on div "2025-06-01 1 / 6 / 2025 - 2025-06-30 30 / 6 / 2025" at bounding box center [196, 103] width 126 height 19
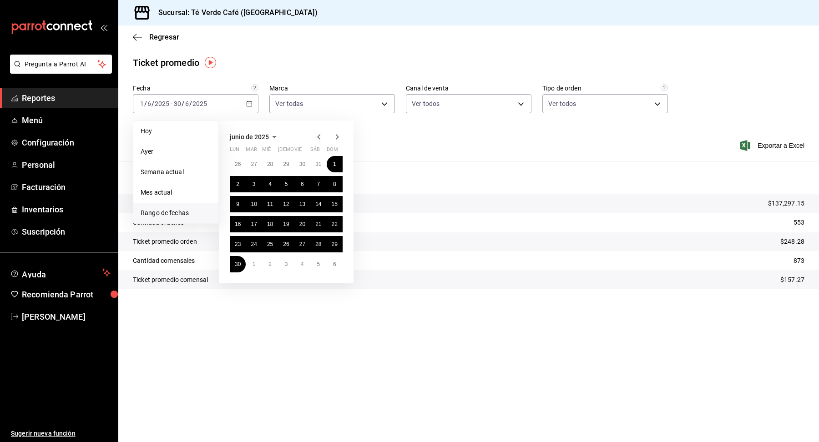
click at [322, 140] on icon "button" at bounding box center [319, 137] width 11 height 11
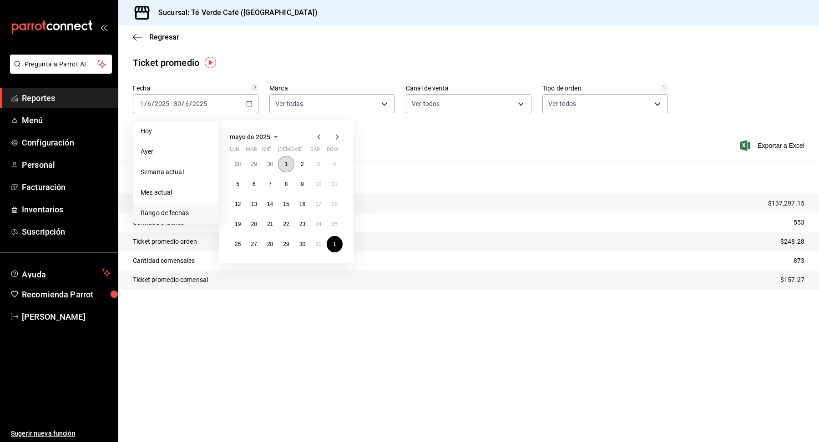
click at [289, 162] on button "1" at bounding box center [286, 164] width 16 height 16
click at [324, 249] on button "31" at bounding box center [318, 244] width 16 height 16
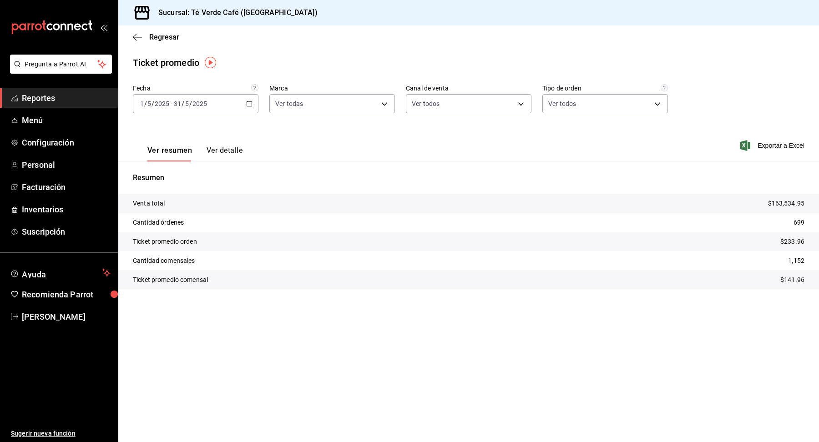
click at [248, 105] on icon "button" at bounding box center [249, 104] width 6 height 6
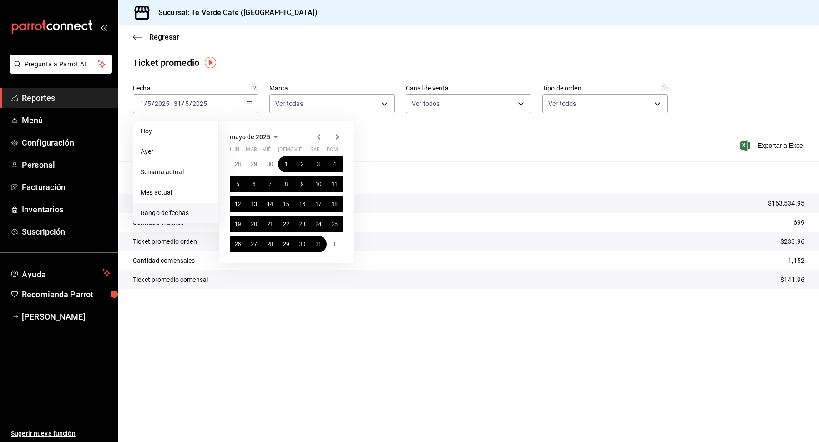
click at [320, 134] on icon "button" at bounding box center [318, 136] width 3 height 5
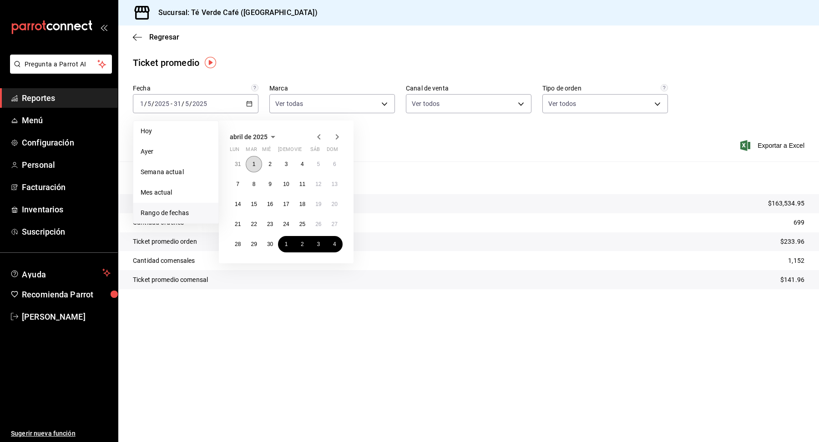
click at [249, 165] on button "1" at bounding box center [254, 164] width 16 height 16
click at [273, 246] on abbr "30" at bounding box center [270, 244] width 6 height 6
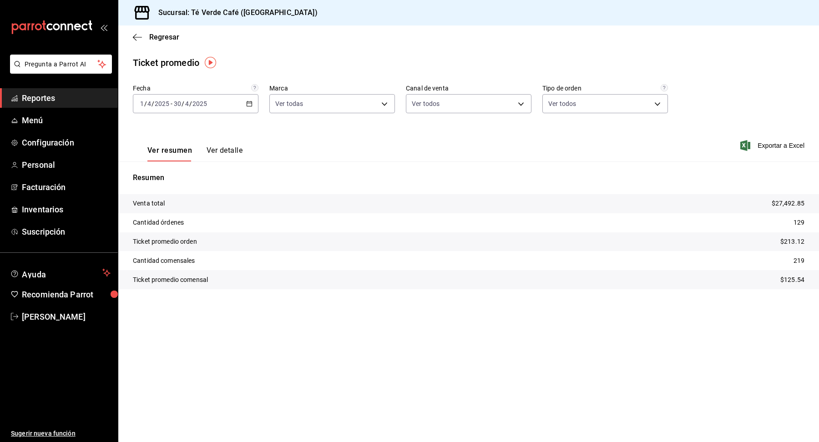
click at [249, 106] on \(Stroke\) "button" at bounding box center [249, 104] width 5 height 5
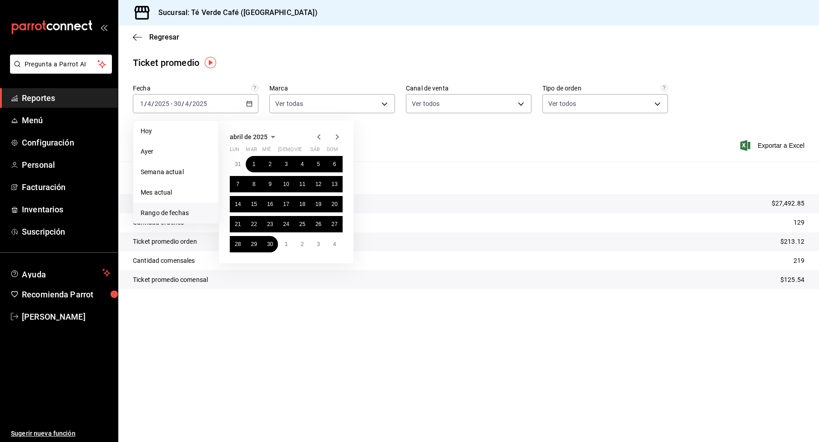
click at [317, 137] on icon "button" at bounding box center [319, 137] width 11 height 11
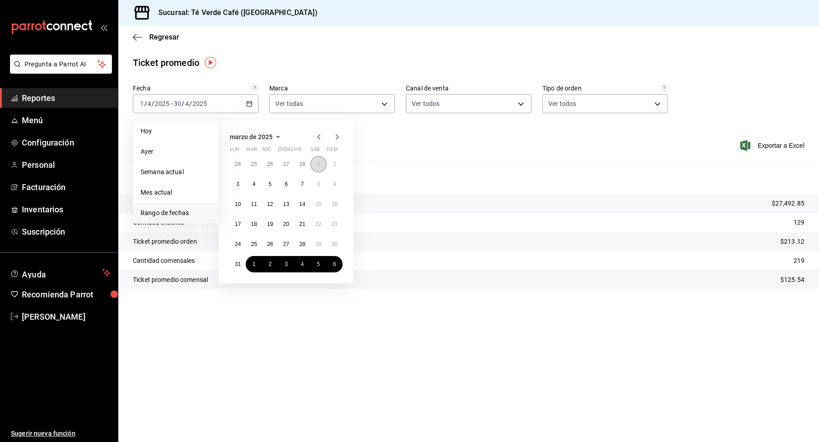
click at [316, 160] on button "1" at bounding box center [318, 164] width 16 height 16
click at [238, 264] on abbr "31" at bounding box center [238, 264] width 6 height 6
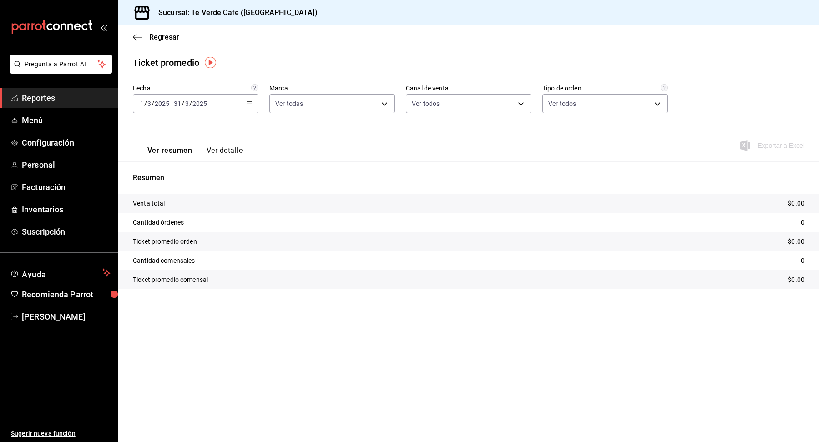
click at [249, 105] on icon "button" at bounding box center [249, 104] width 6 height 6
click at [249, 108] on div "2025-03-01 1 / 3 / 2025 - 2025-03-31 31 / 3 / 2025" at bounding box center [196, 103] width 126 height 19
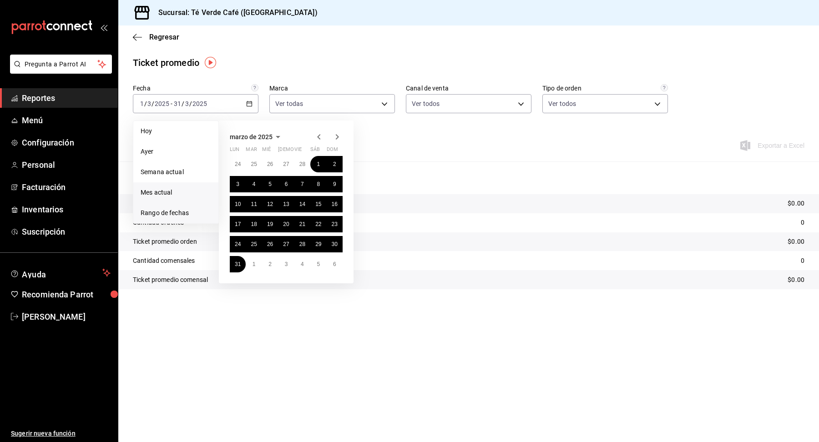
click at [178, 191] on span "Mes actual" at bounding box center [176, 193] width 71 height 10
